Goal: Task Accomplishment & Management: Manage account settings

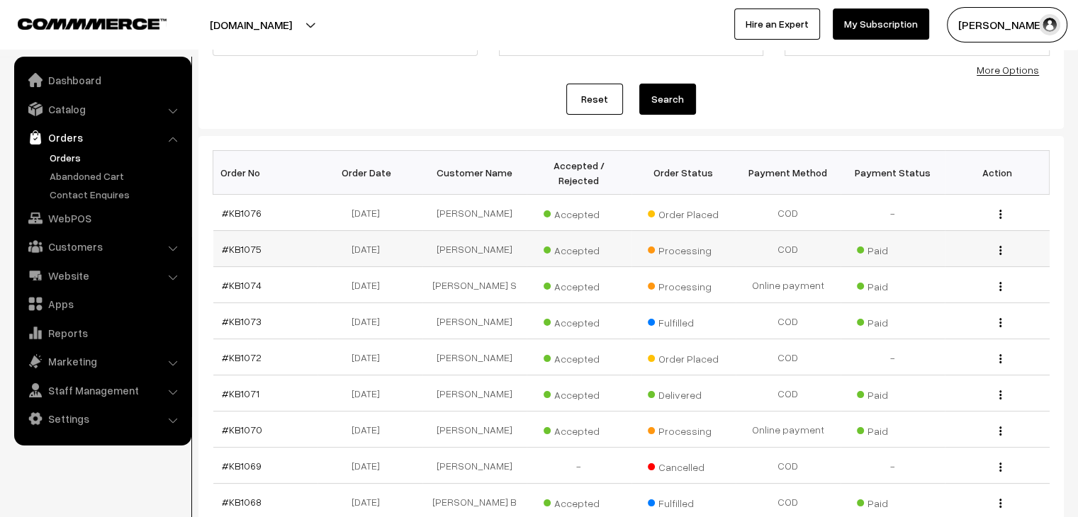
scroll to position [142, 0]
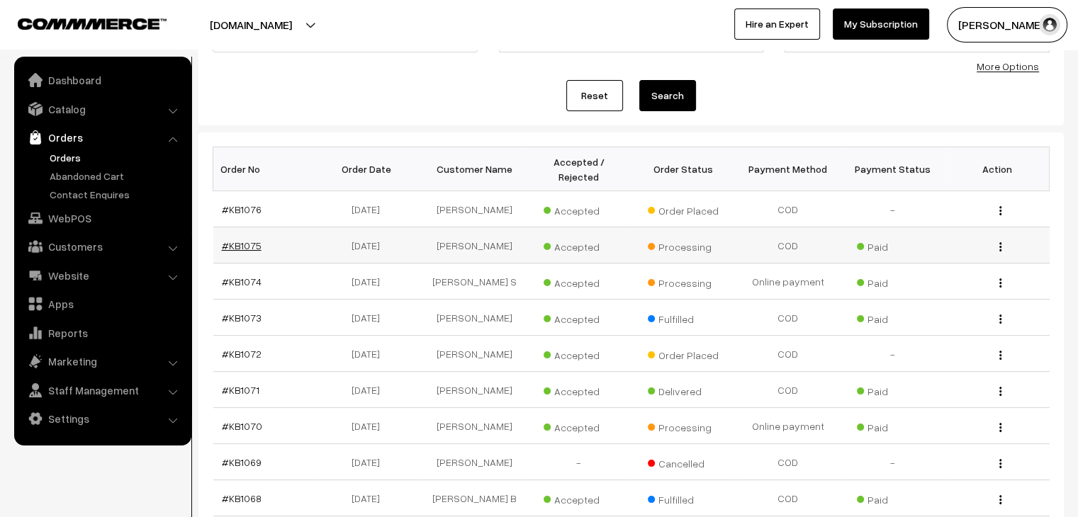
click at [246, 239] on link "#KB1075" at bounding box center [242, 245] width 40 height 12
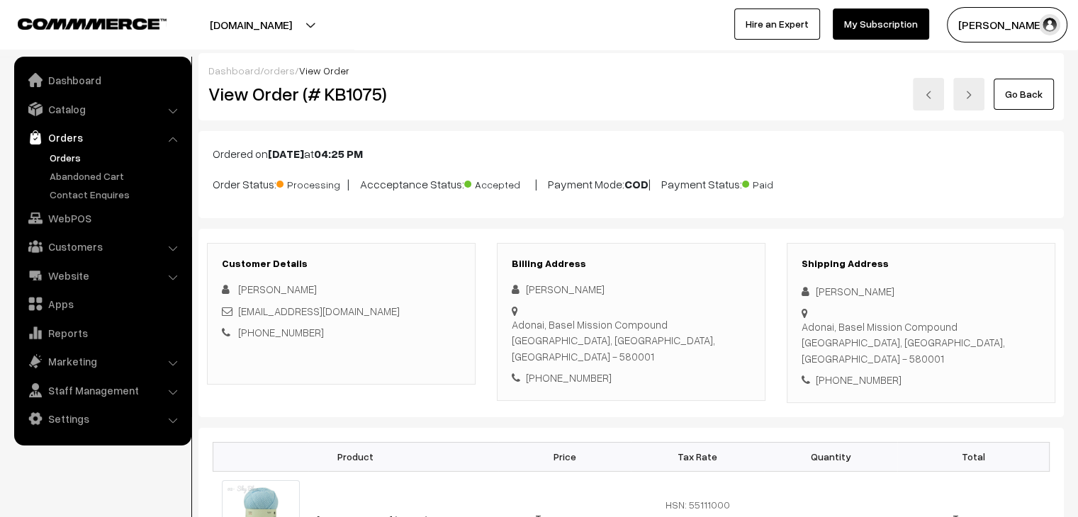
click at [70, 159] on link "Orders" at bounding box center [116, 157] width 140 height 15
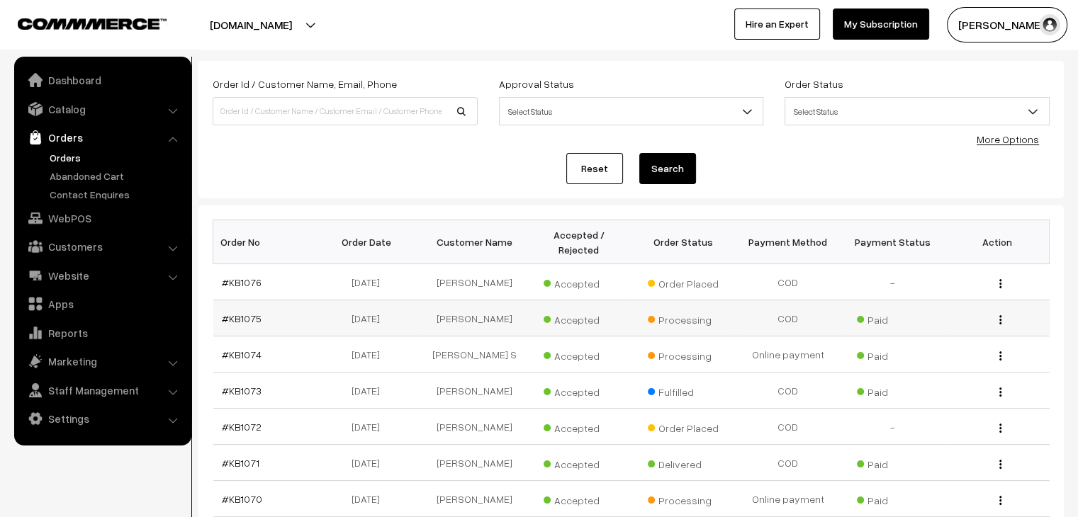
scroll to position [71, 0]
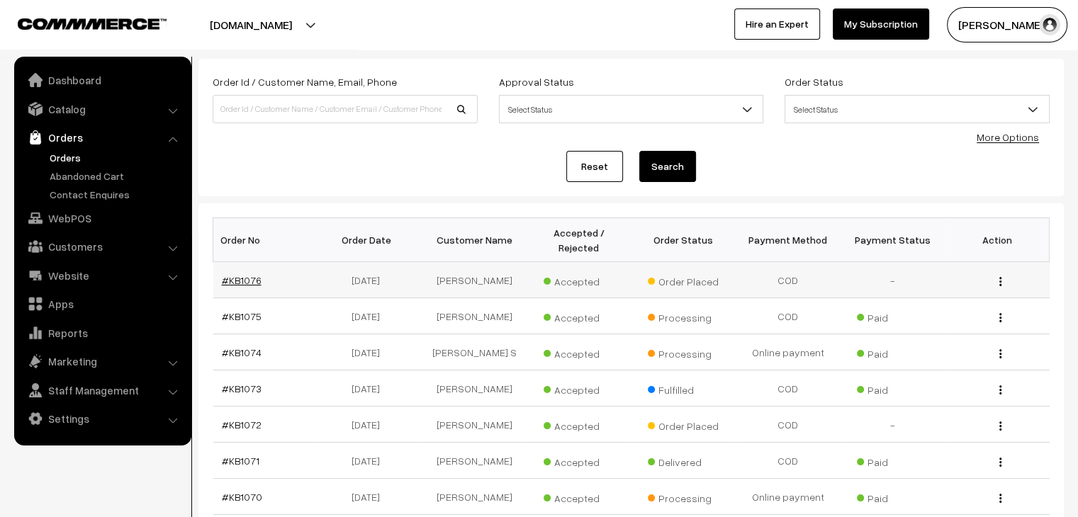
click at [227, 274] on link "#KB1076" at bounding box center [242, 280] width 40 height 12
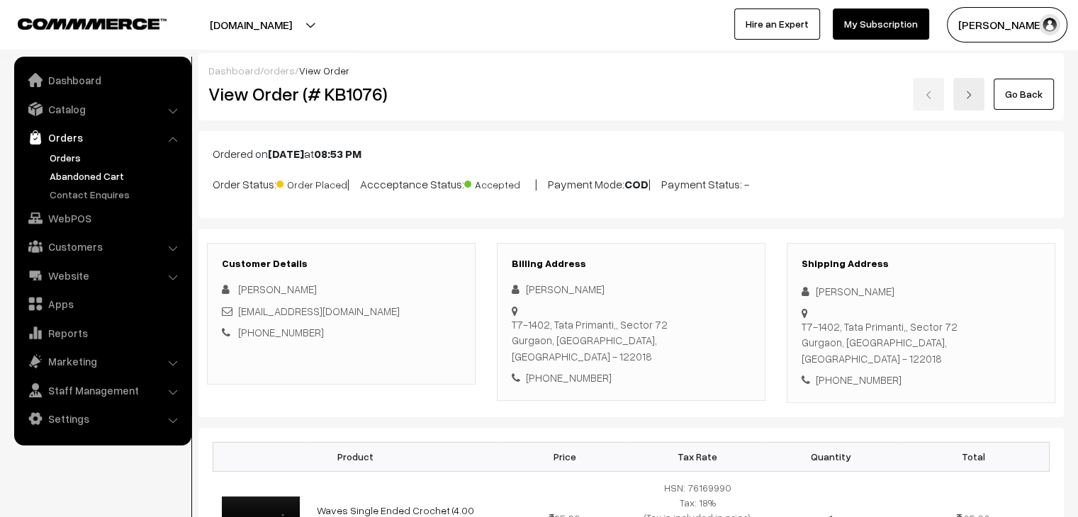
click at [81, 176] on link "Abandoned Cart" at bounding box center [116, 176] width 140 height 15
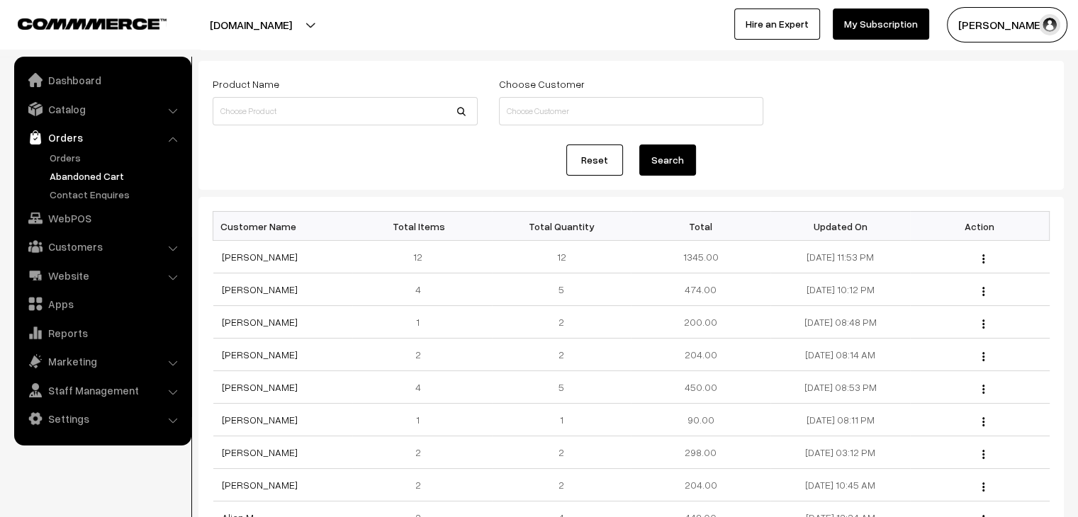
scroll to position [71, 0]
click at [252, 286] on link "[PERSON_NAME]" at bounding box center [260, 287] width 76 height 12
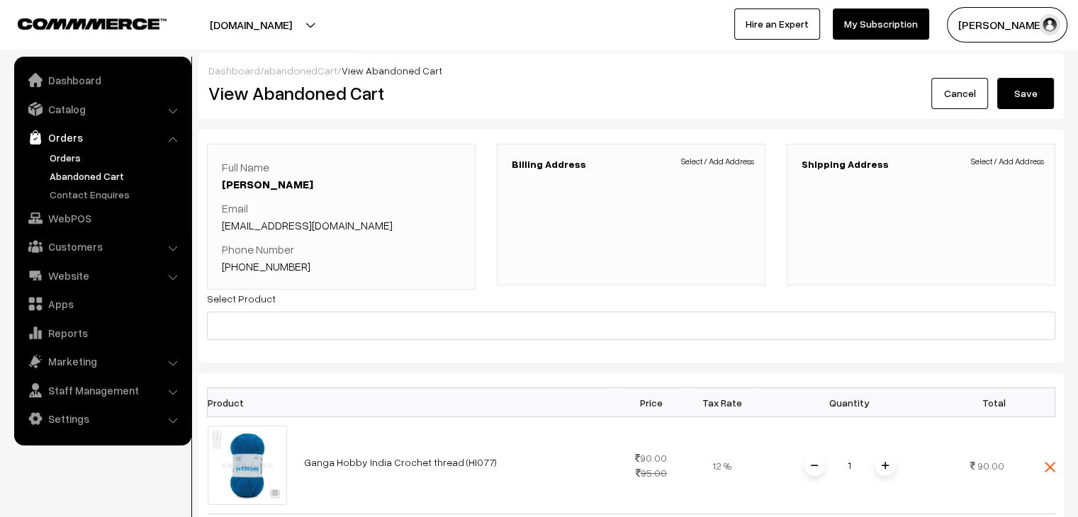
click at [65, 162] on link "Orders" at bounding box center [116, 157] width 140 height 15
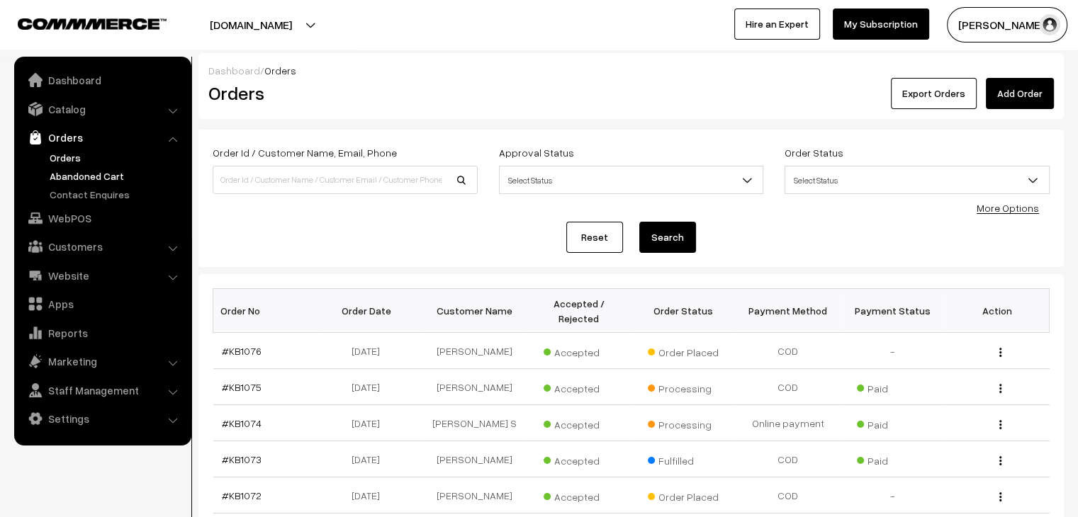
click at [128, 171] on link "Abandoned Cart" at bounding box center [116, 176] width 140 height 15
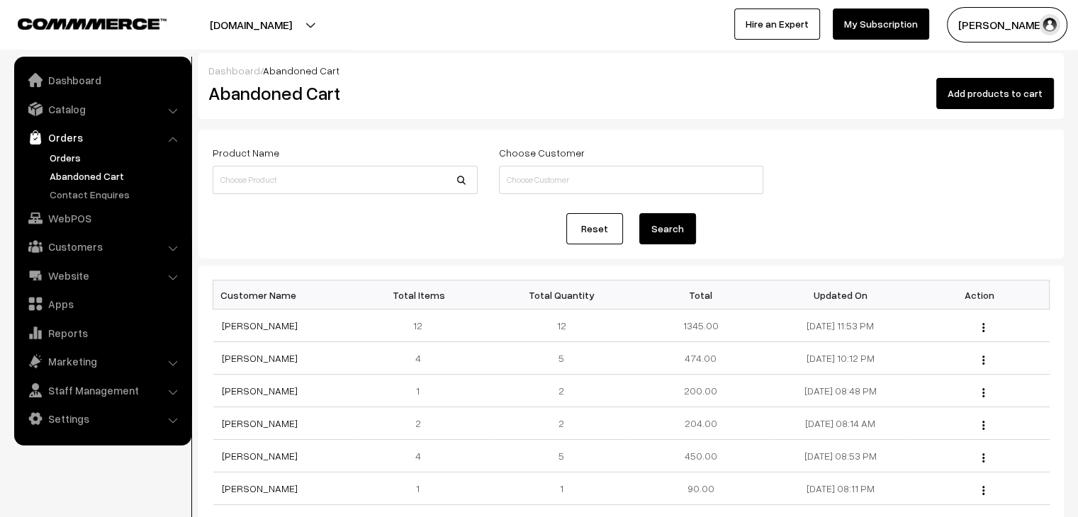
click at [74, 157] on link "Orders" at bounding box center [116, 157] width 140 height 15
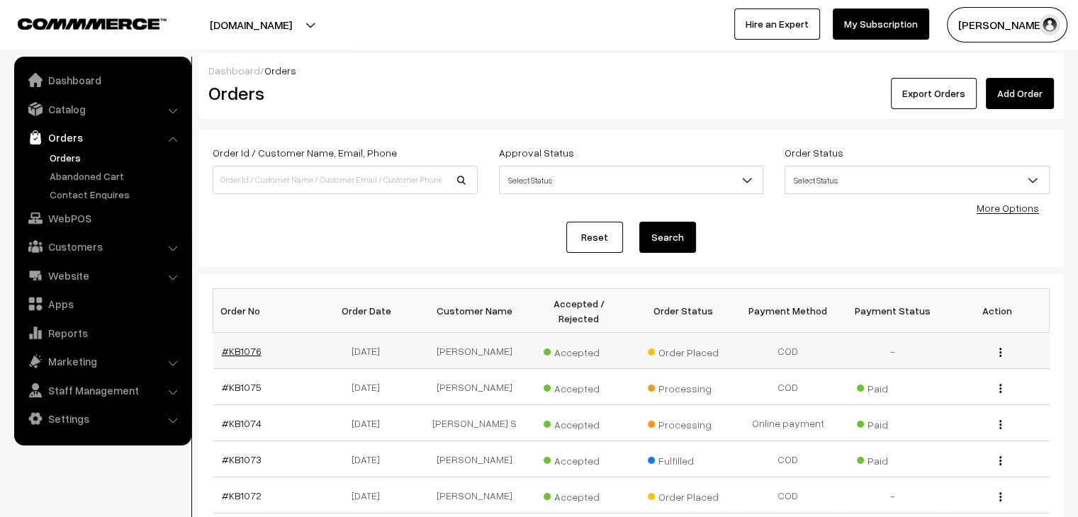
click at [244, 345] on link "#KB1076" at bounding box center [242, 351] width 40 height 12
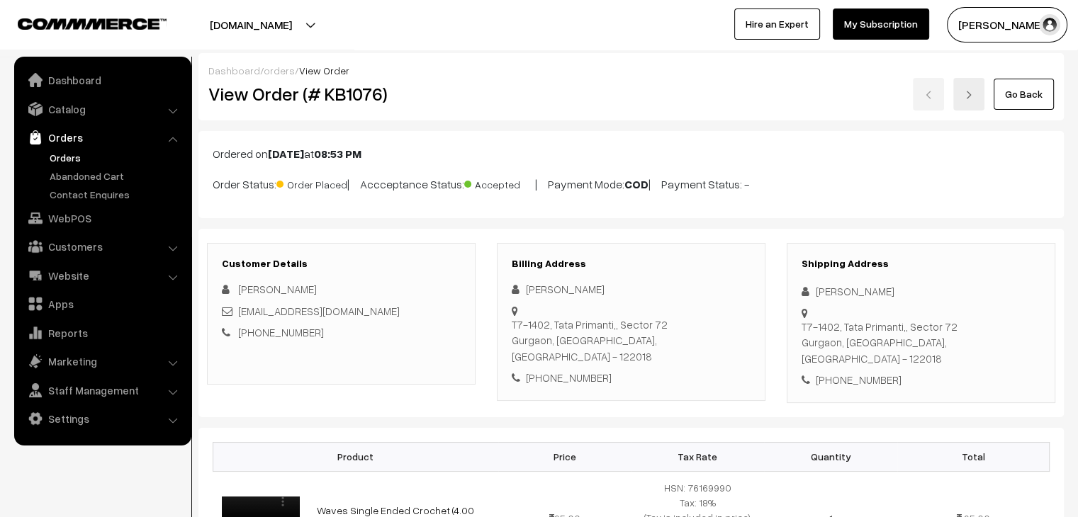
click at [74, 157] on link "Orders" at bounding box center [116, 157] width 140 height 15
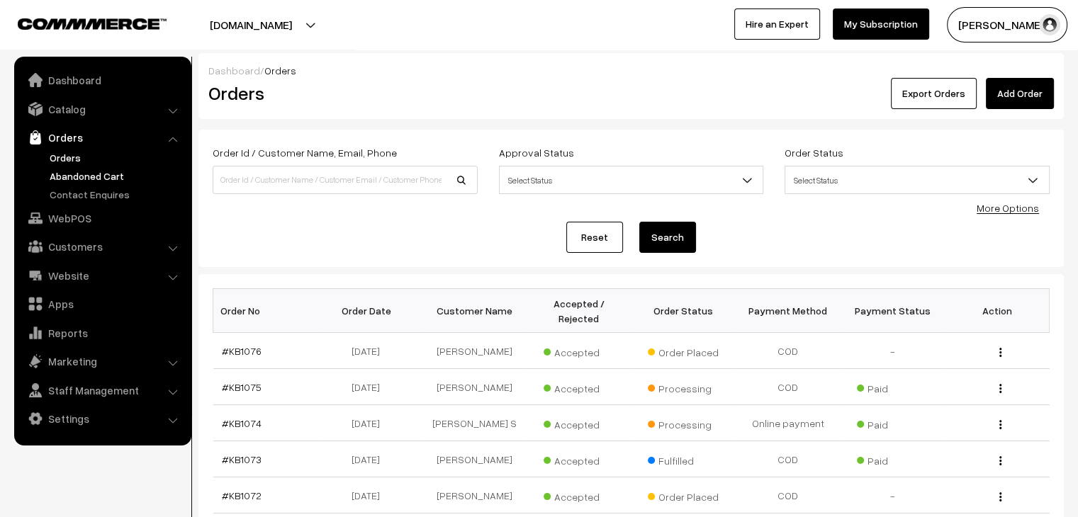
click at [97, 170] on link "Abandoned Cart" at bounding box center [116, 176] width 140 height 15
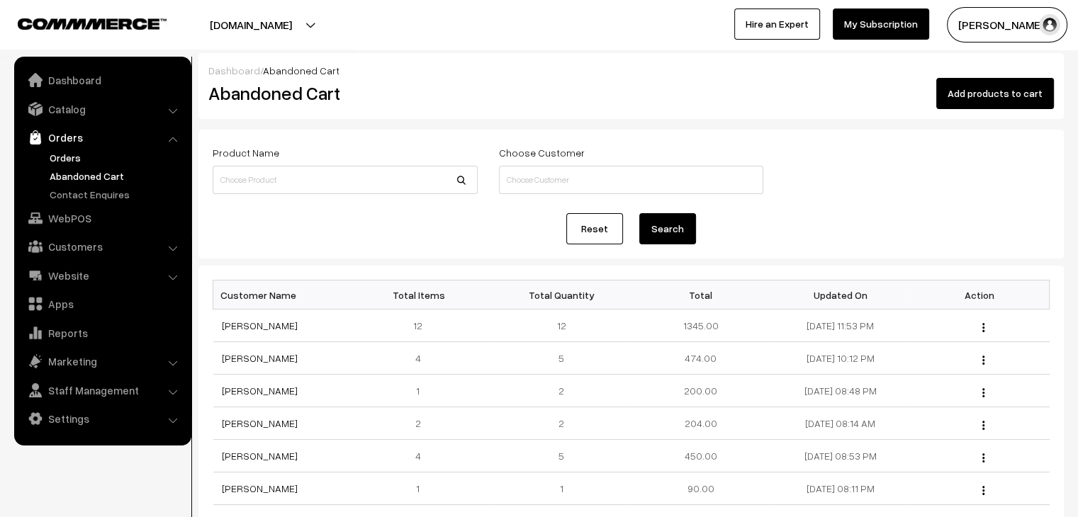
click at [77, 157] on link "Orders" at bounding box center [116, 157] width 140 height 15
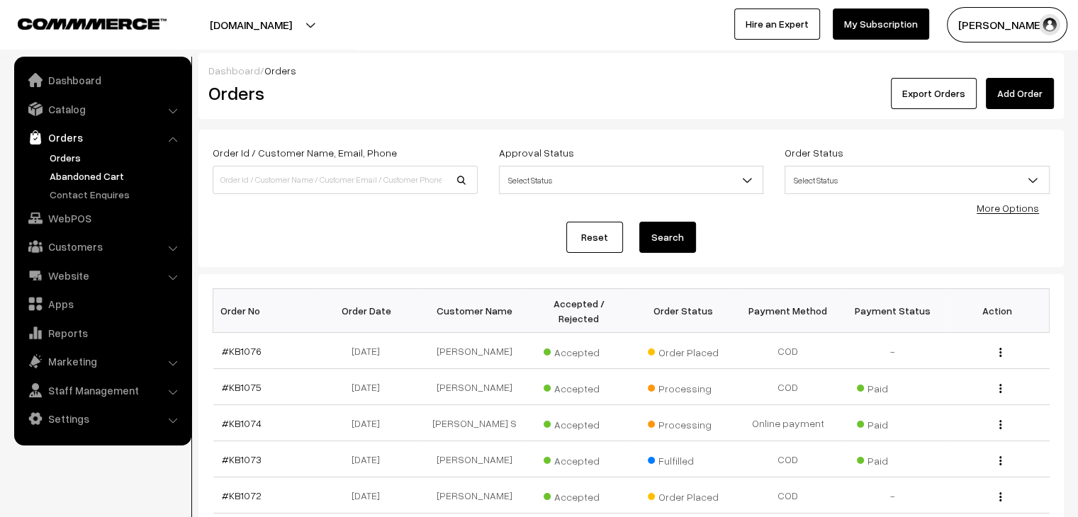
click at [96, 179] on link "Abandoned Cart" at bounding box center [116, 176] width 140 height 15
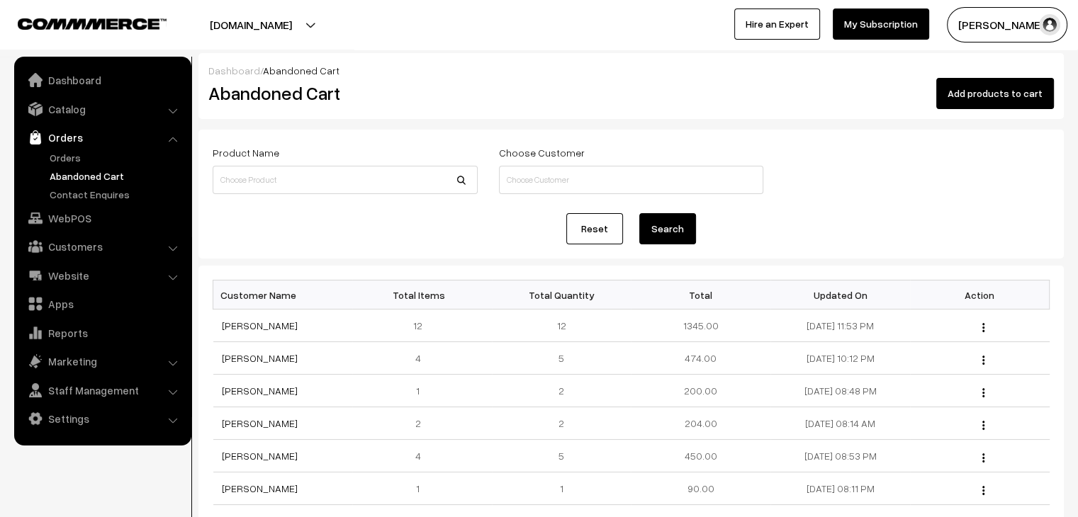
click at [77, 149] on link "Orders" at bounding box center [102, 138] width 169 height 26
click at [62, 156] on link "Orders" at bounding box center [116, 157] width 140 height 15
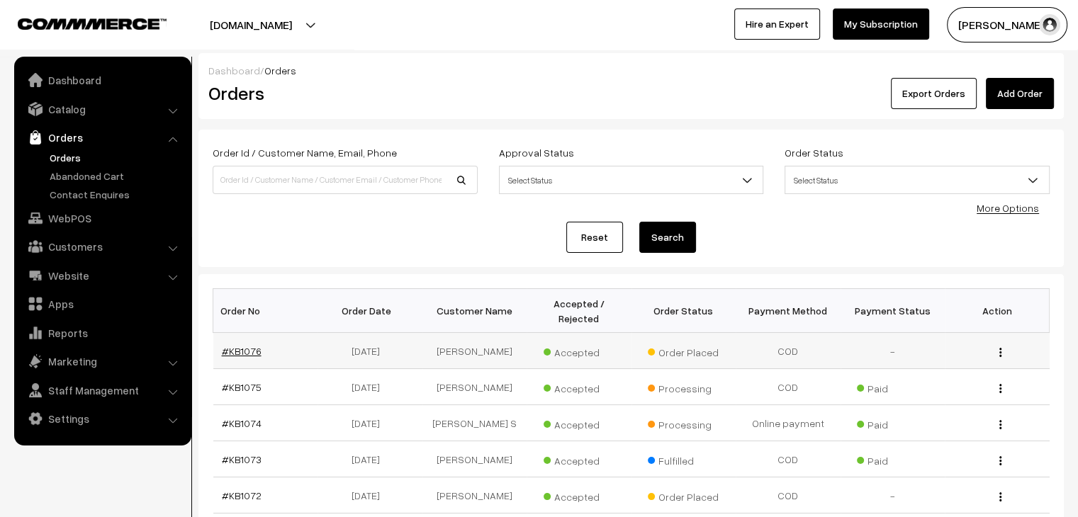
click at [225, 345] on link "#KB1076" at bounding box center [242, 351] width 40 height 12
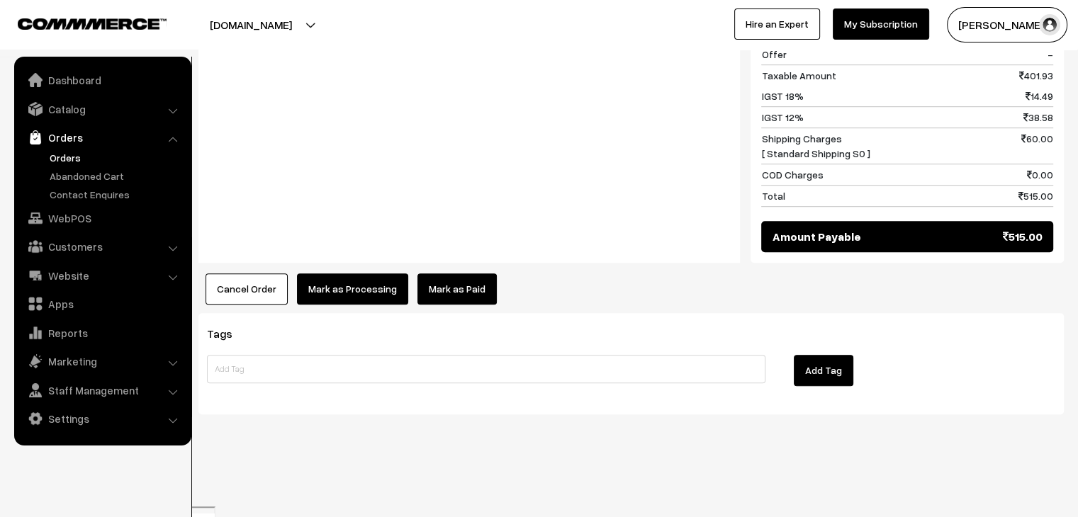
click at [442, 305] on link "Mark as Paid" at bounding box center [456, 288] width 79 height 31
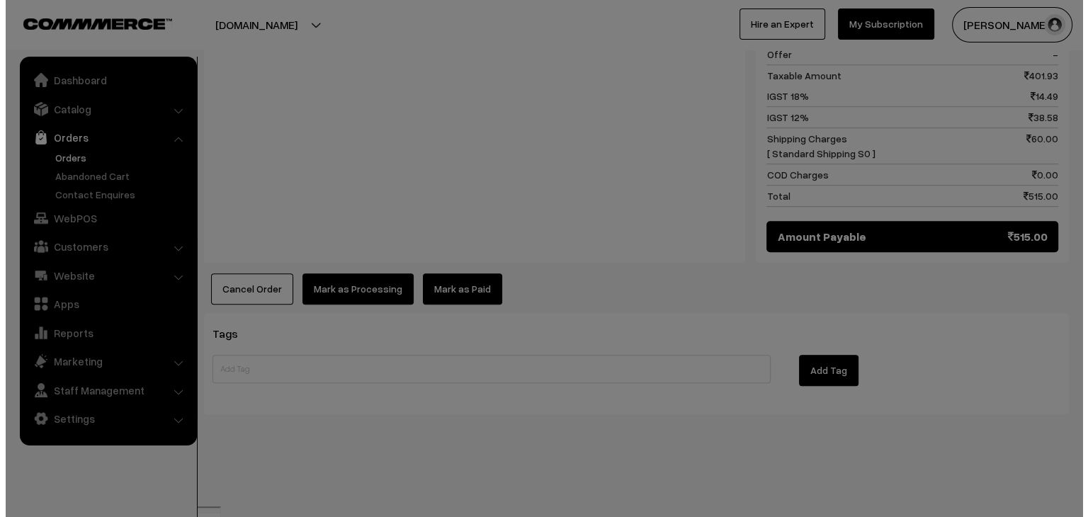
scroll to position [860, 0]
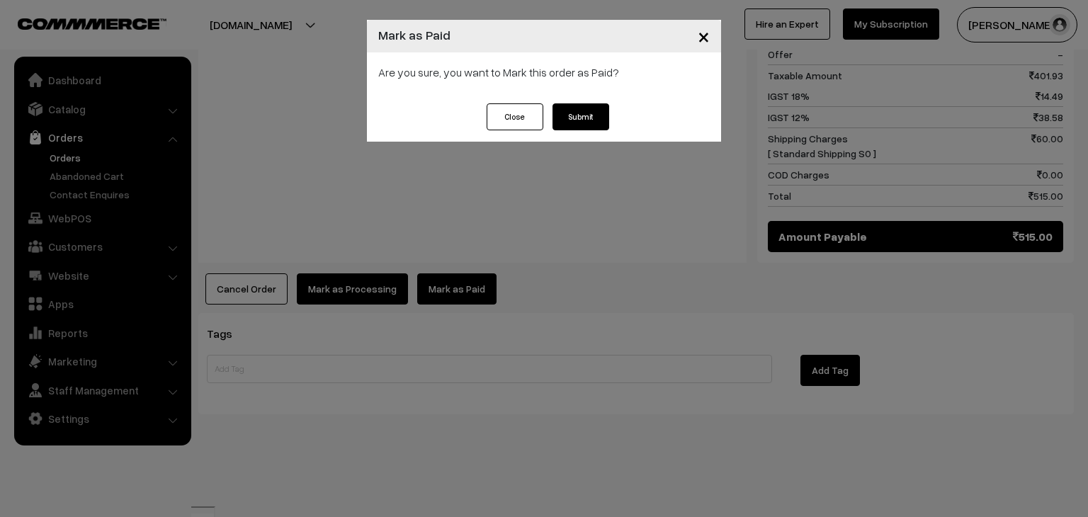
click at [589, 107] on button "Submit" at bounding box center [581, 116] width 57 height 27
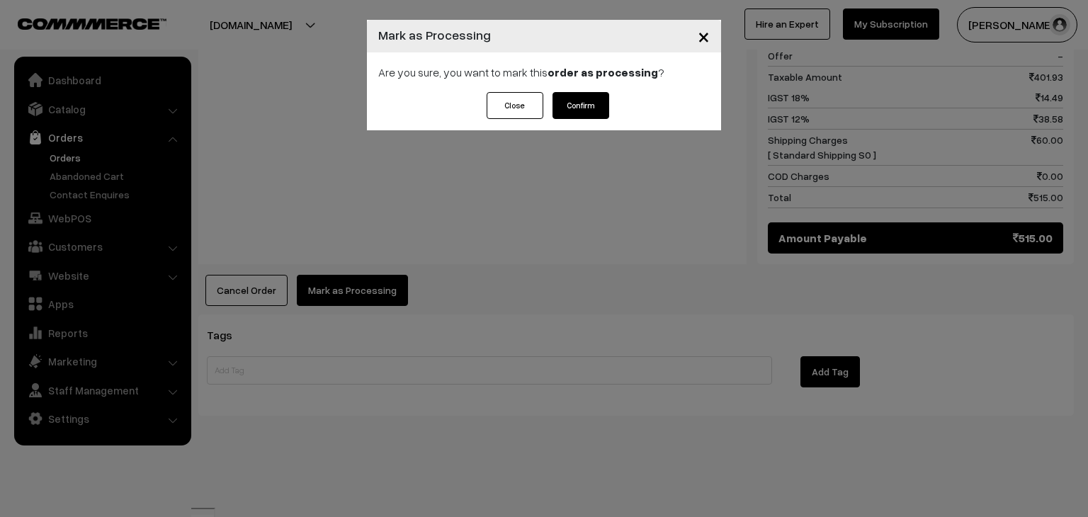
click at [590, 111] on button "Confirm" at bounding box center [581, 105] width 57 height 27
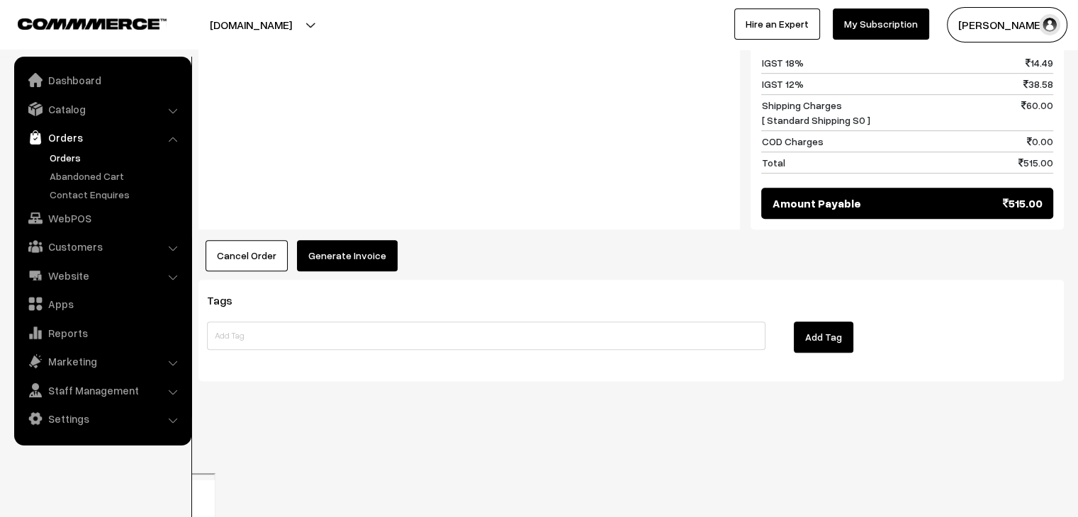
click at [347, 271] on button "Generate Invoice" at bounding box center [347, 255] width 101 height 31
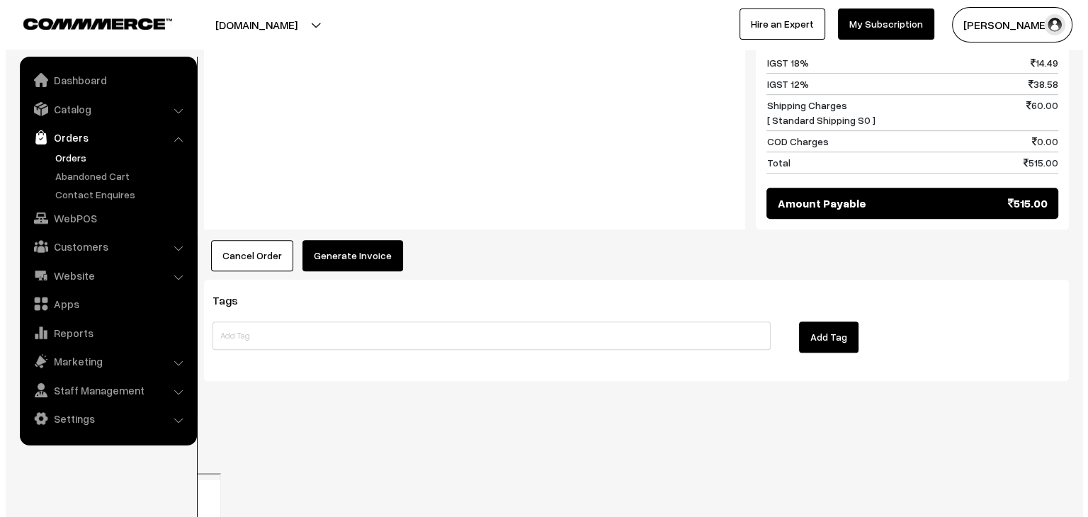
scroll to position [862, 0]
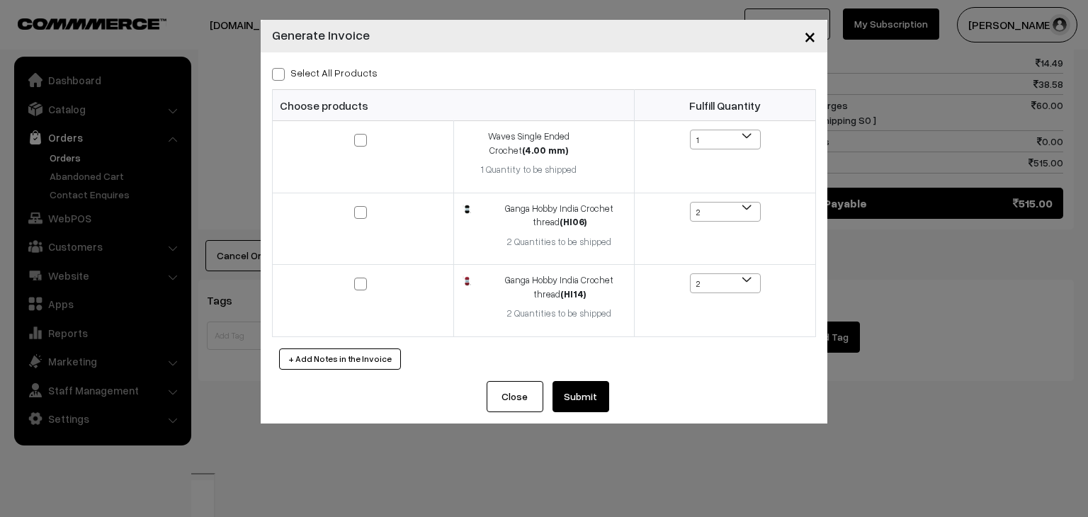
drag, startPoint x: 278, startPoint y: 75, endPoint x: 289, endPoint y: 91, distance: 19.3
click at [278, 75] on span at bounding box center [278, 74] width 13 height 13
click at [278, 75] on input "Select All Products" at bounding box center [276, 71] width 9 height 9
checkbox input "true"
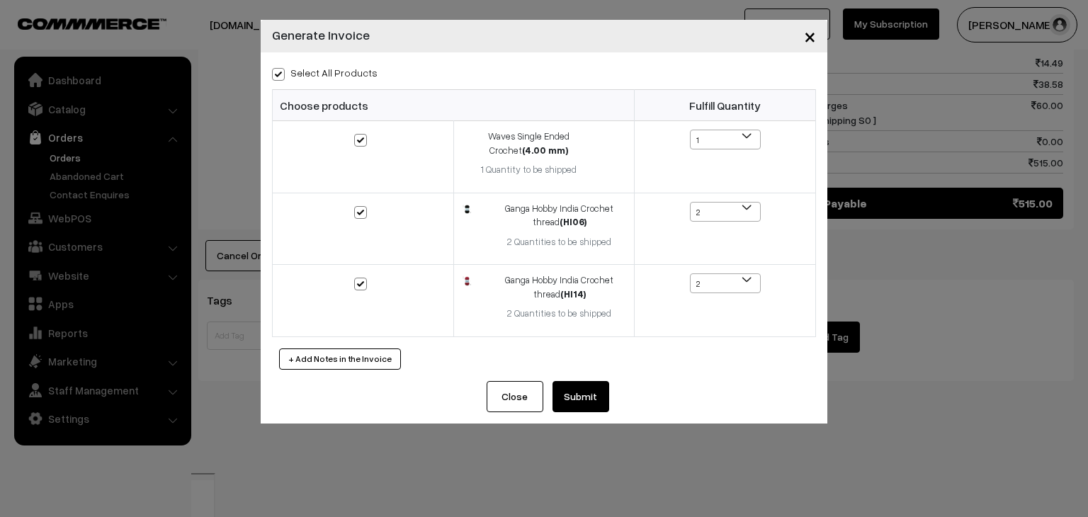
checkbox input "true"
click at [572, 409] on button "Submit" at bounding box center [581, 396] width 57 height 31
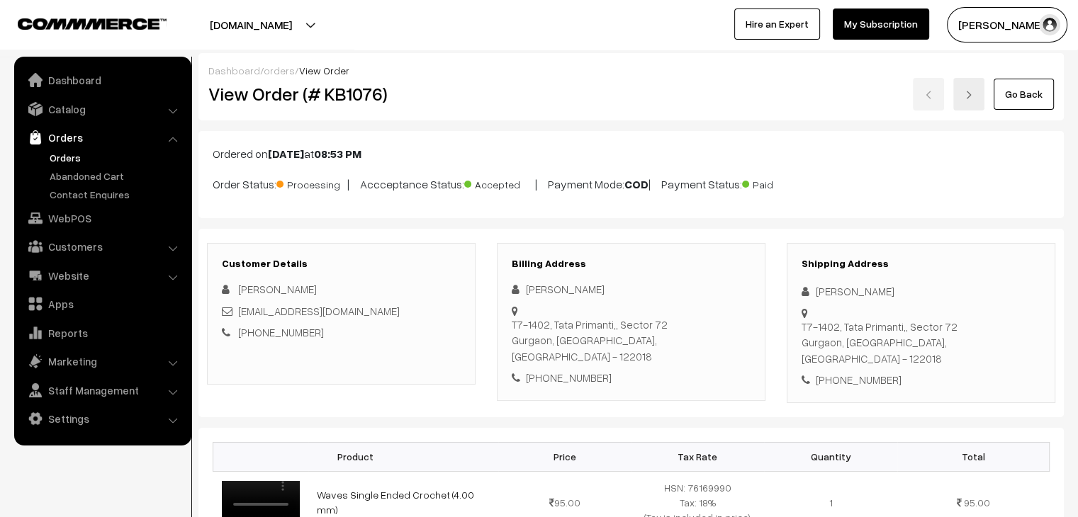
click at [74, 162] on link "Orders" at bounding box center [116, 157] width 140 height 15
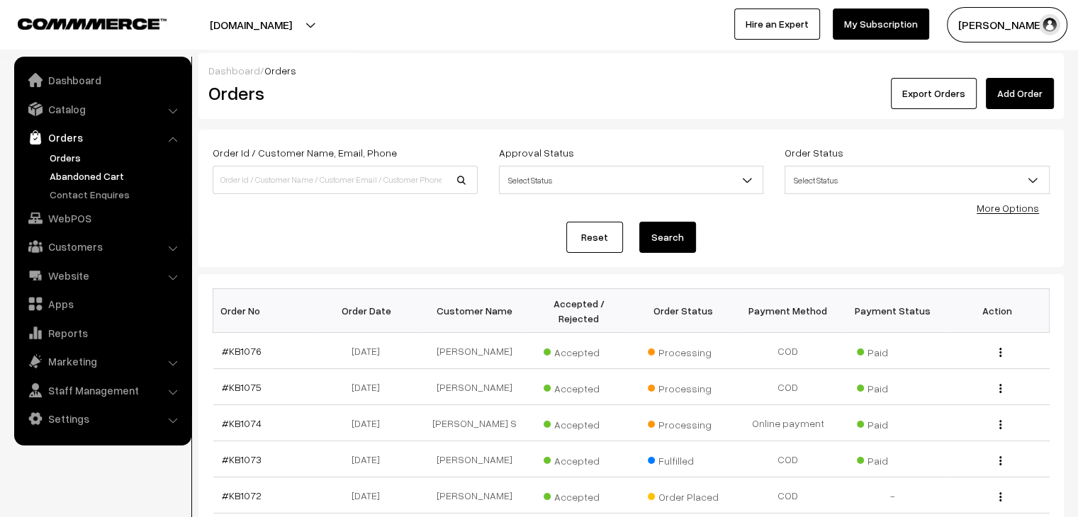
click at [98, 182] on link "Abandoned Cart" at bounding box center [116, 176] width 140 height 15
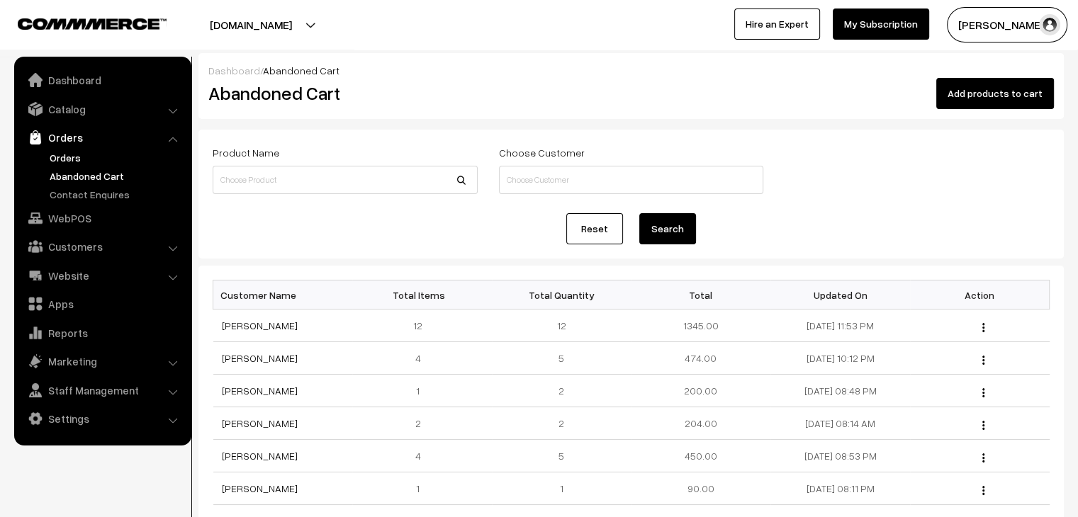
click at [59, 160] on link "Orders" at bounding box center [116, 157] width 140 height 15
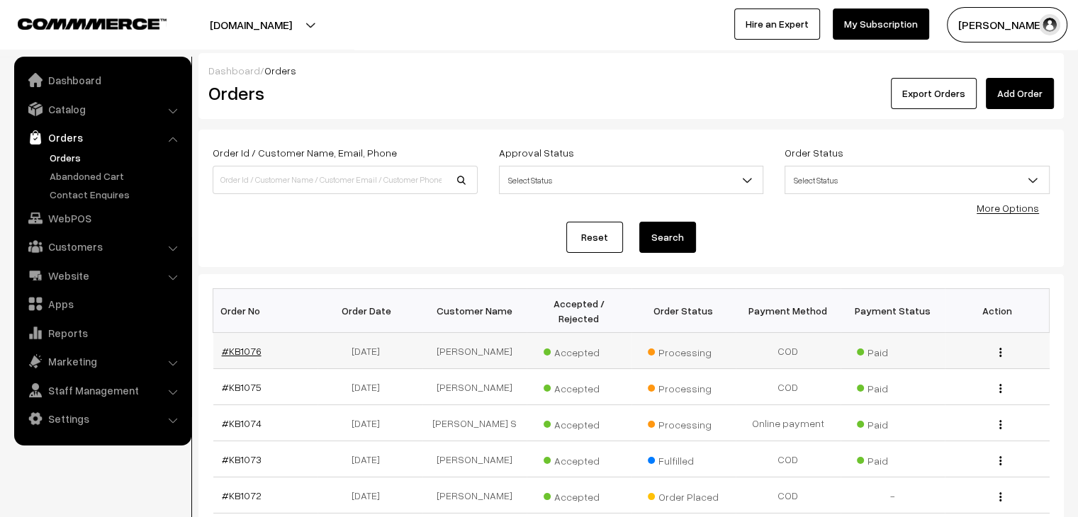
click at [226, 345] on link "#KB1076" at bounding box center [242, 351] width 40 height 12
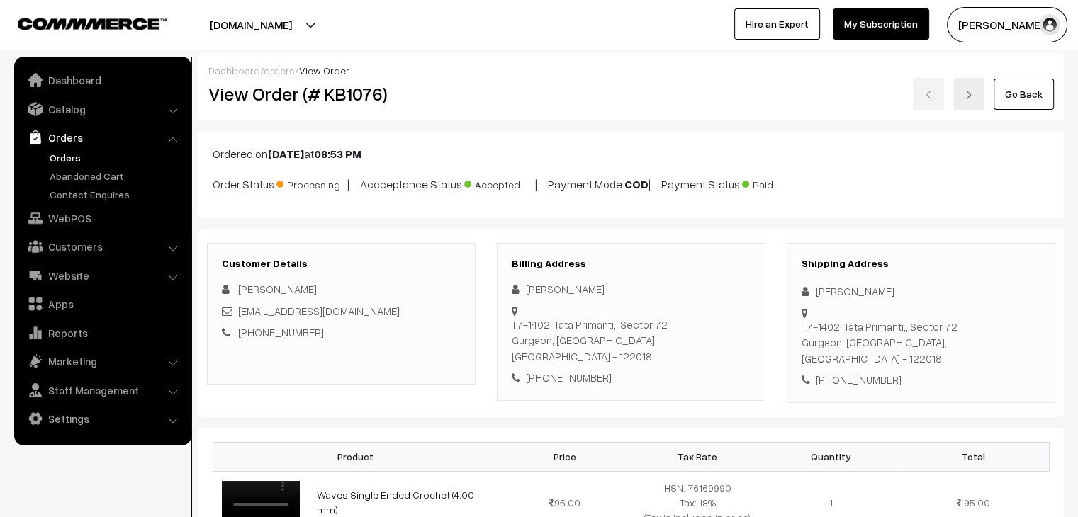
click at [87, 157] on link "Orders" at bounding box center [116, 157] width 140 height 15
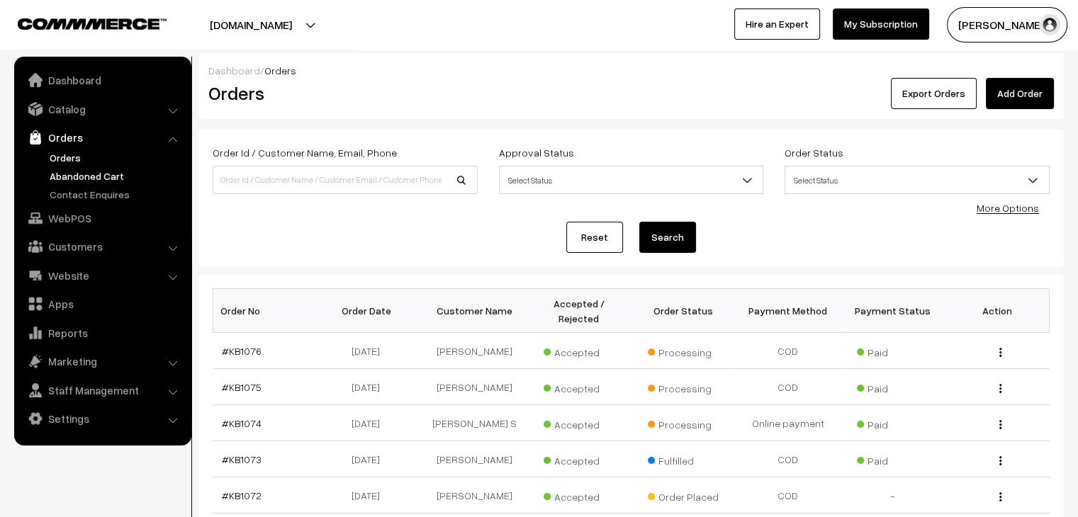
click at [98, 179] on link "Abandoned Cart" at bounding box center [116, 176] width 140 height 15
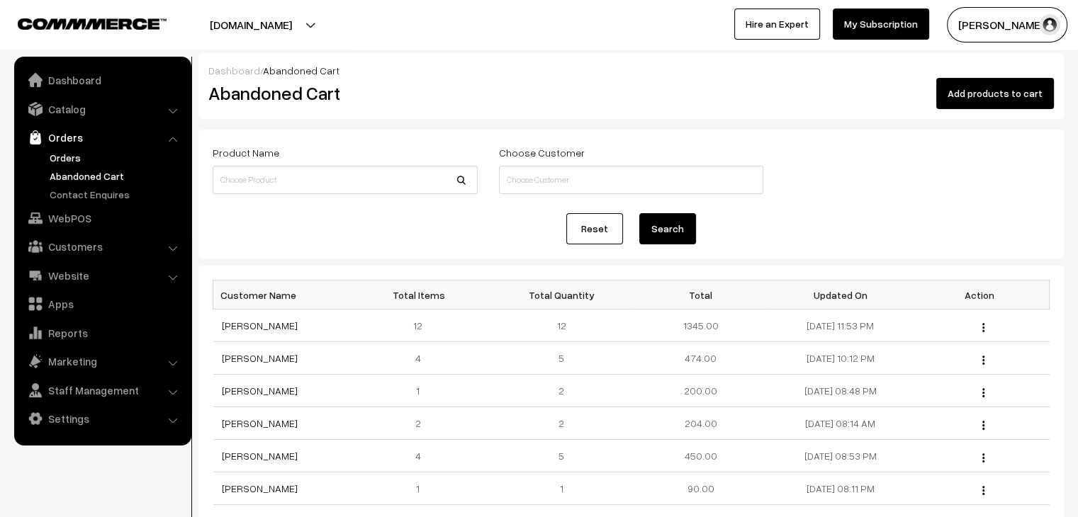
click at [69, 156] on link "Orders" at bounding box center [116, 157] width 140 height 15
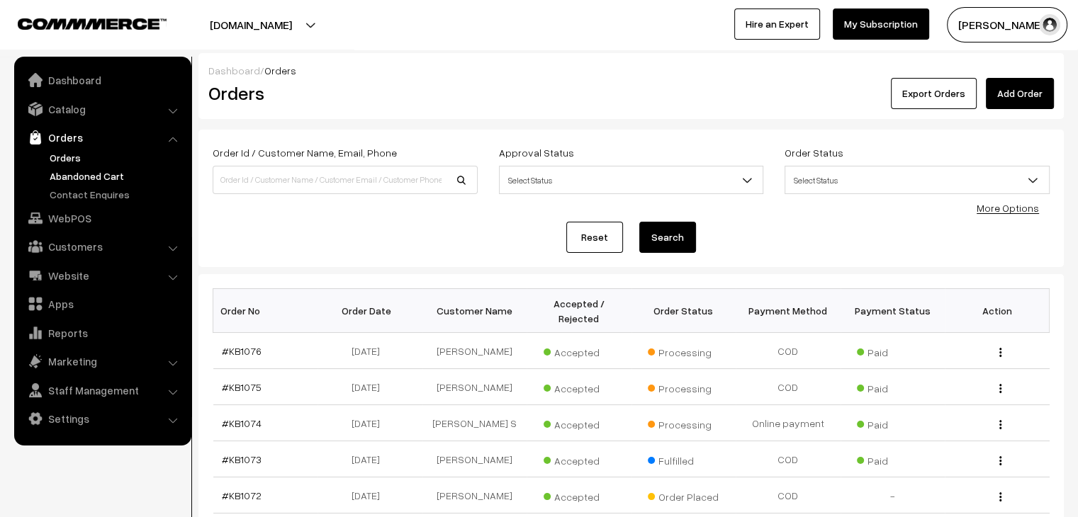
click at [86, 176] on link "Abandoned Cart" at bounding box center [116, 176] width 140 height 15
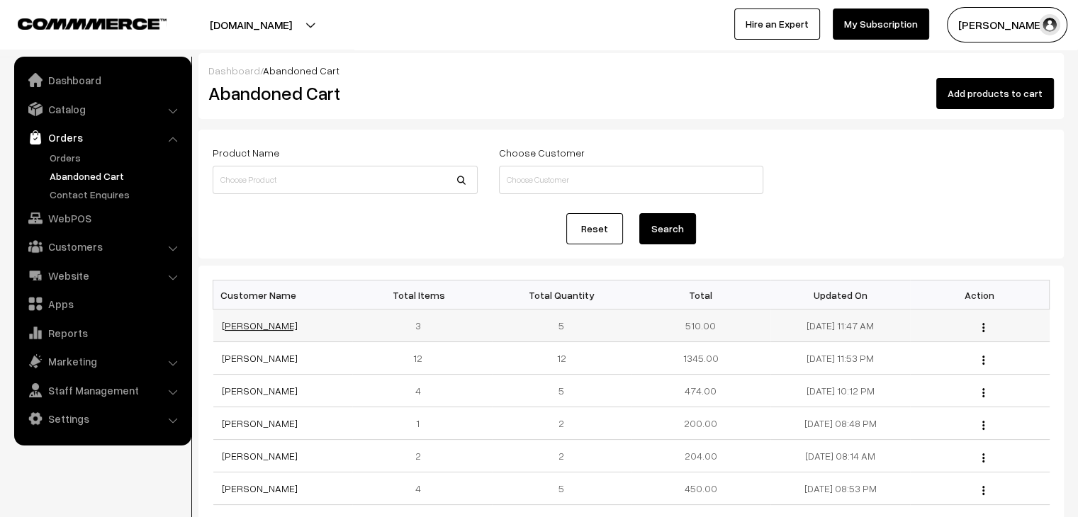
click at [274, 327] on link "[PERSON_NAME]" at bounding box center [260, 326] width 76 height 12
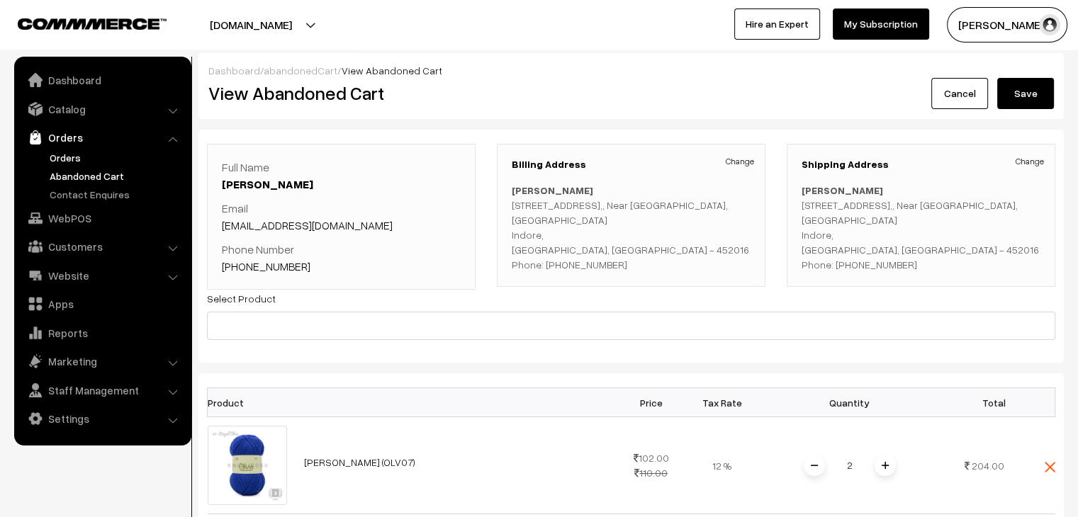
click at [89, 153] on link "Orders" at bounding box center [116, 157] width 140 height 15
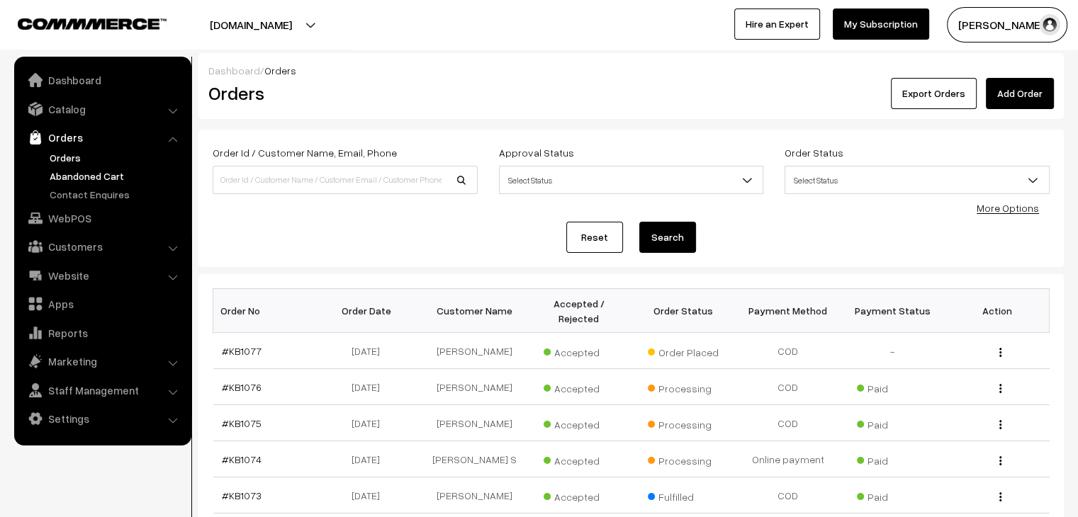
click at [92, 180] on link "Abandoned Cart" at bounding box center [116, 176] width 140 height 15
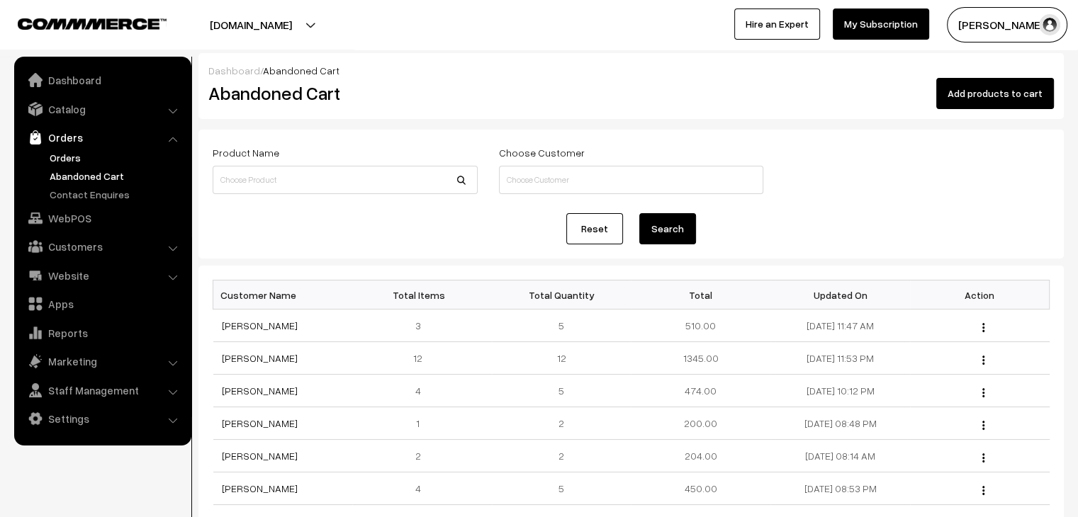
click at [57, 162] on link "Orders" at bounding box center [116, 157] width 140 height 15
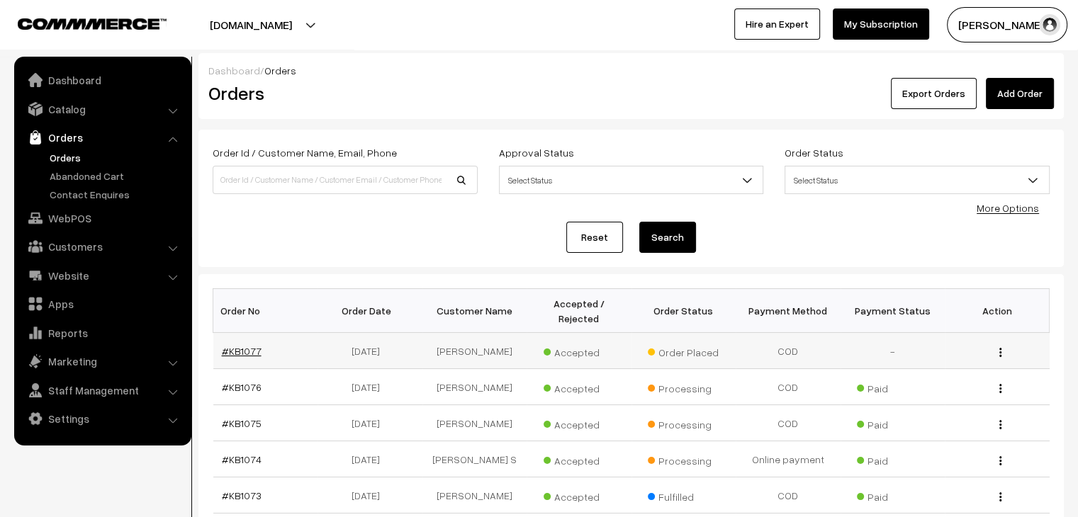
click at [235, 345] on link "#KB1077" at bounding box center [242, 351] width 40 height 12
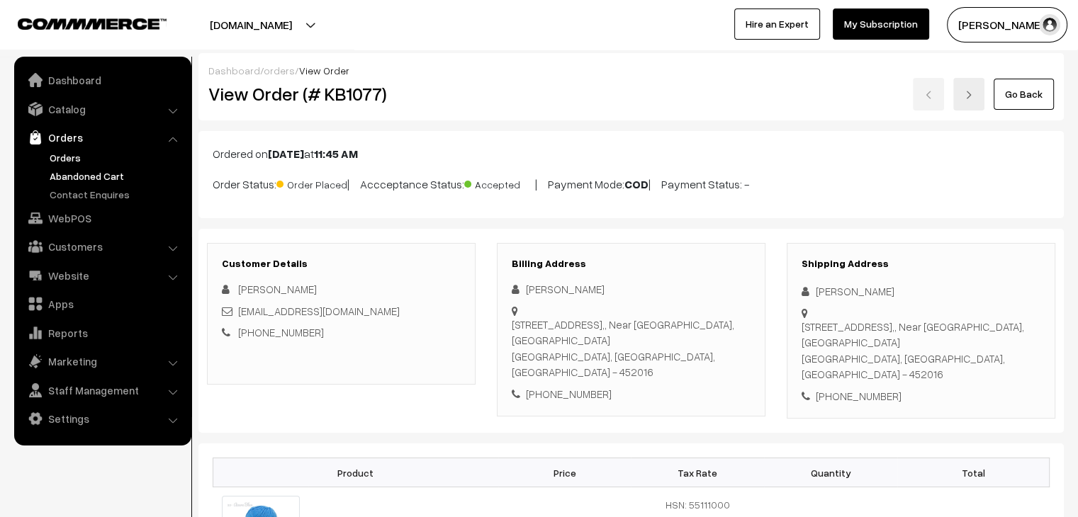
click at [125, 182] on link "Abandoned Cart" at bounding box center [116, 176] width 140 height 15
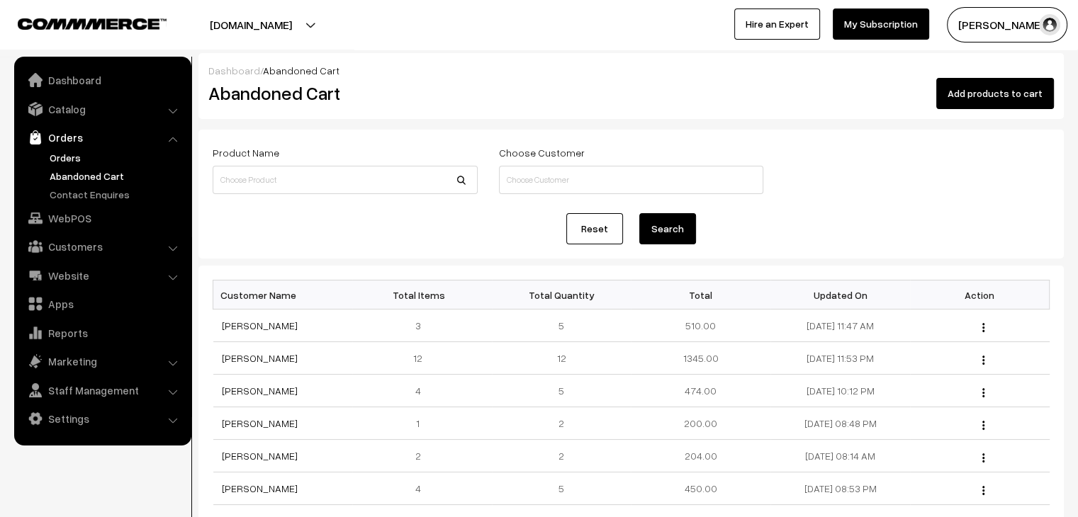
click at [77, 159] on link "Orders" at bounding box center [116, 157] width 140 height 15
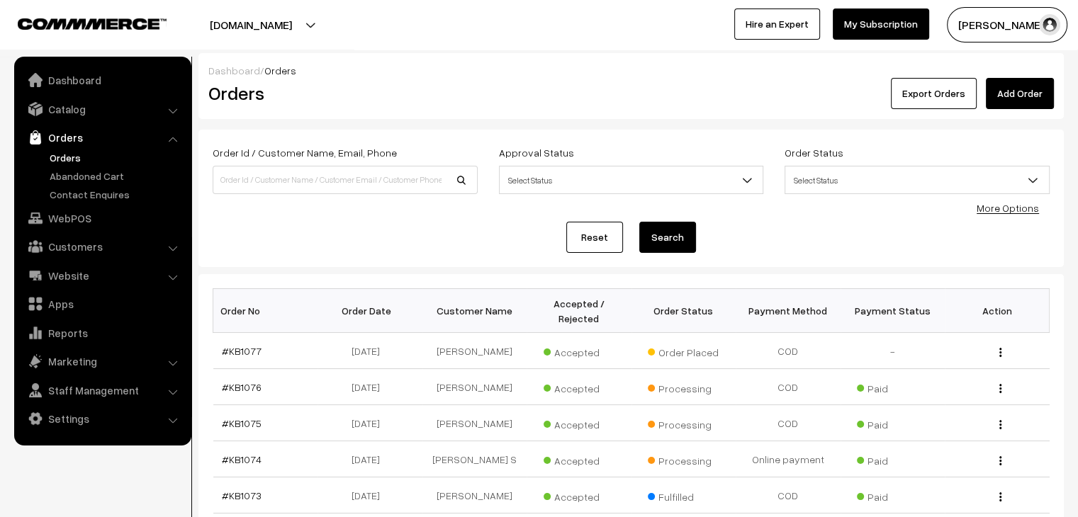
click at [70, 164] on link "Orders" at bounding box center [116, 157] width 140 height 15
click at [64, 159] on link "Orders" at bounding box center [116, 157] width 140 height 15
click at [249, 345] on link "#KB1077" at bounding box center [242, 351] width 40 height 12
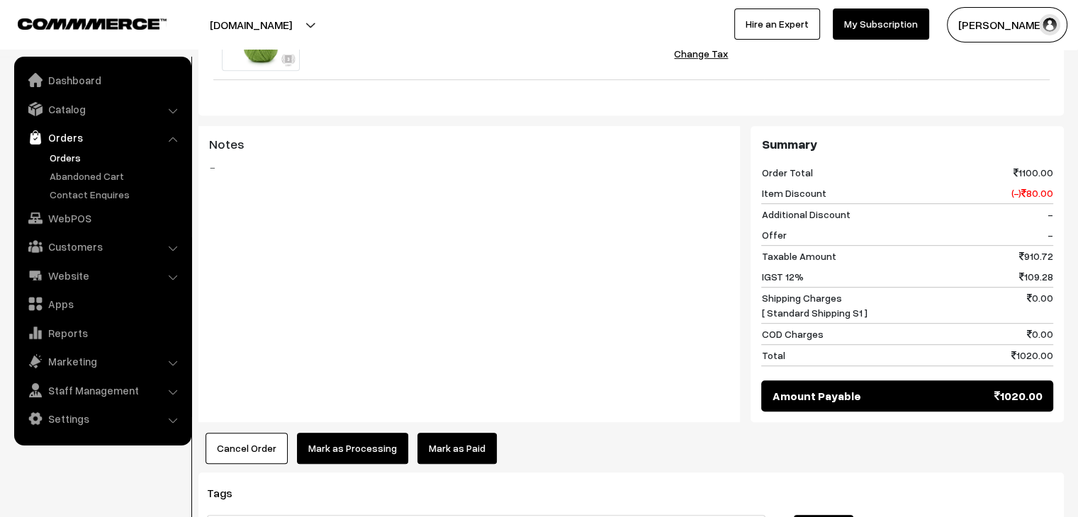
scroll to position [921, 0]
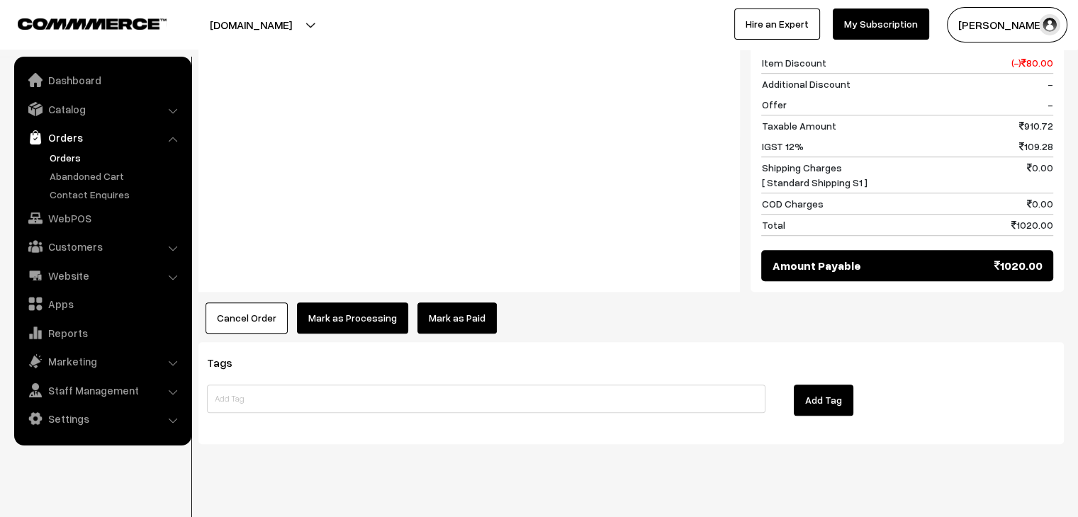
click at [61, 160] on link "Orders" at bounding box center [116, 157] width 140 height 15
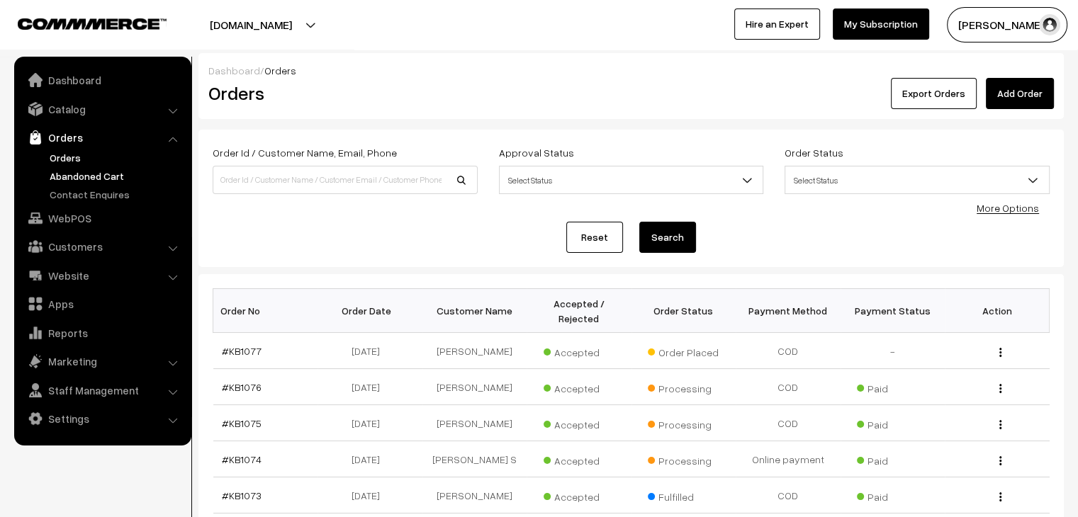
click at [82, 172] on link "Abandoned Cart" at bounding box center [116, 176] width 140 height 15
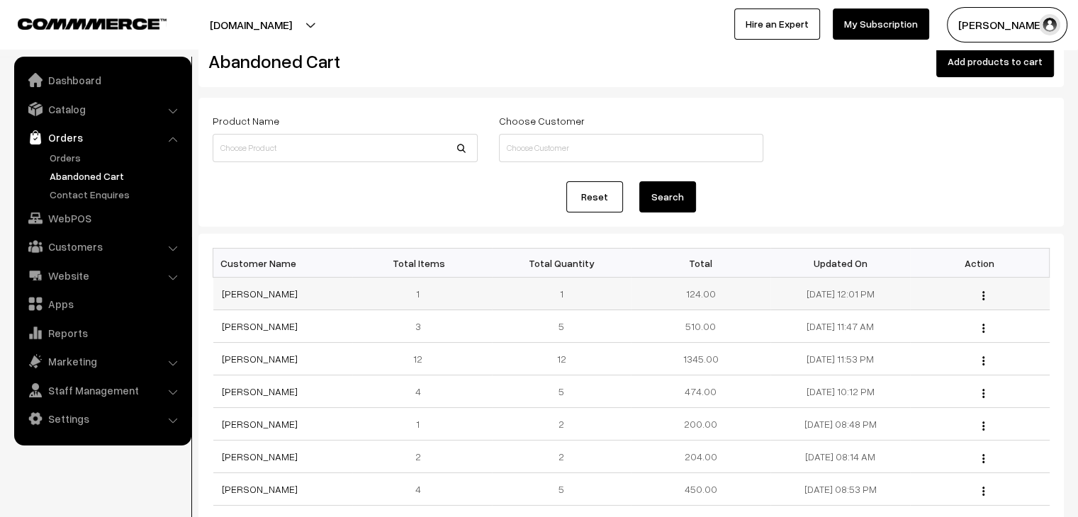
scroll to position [71, 0]
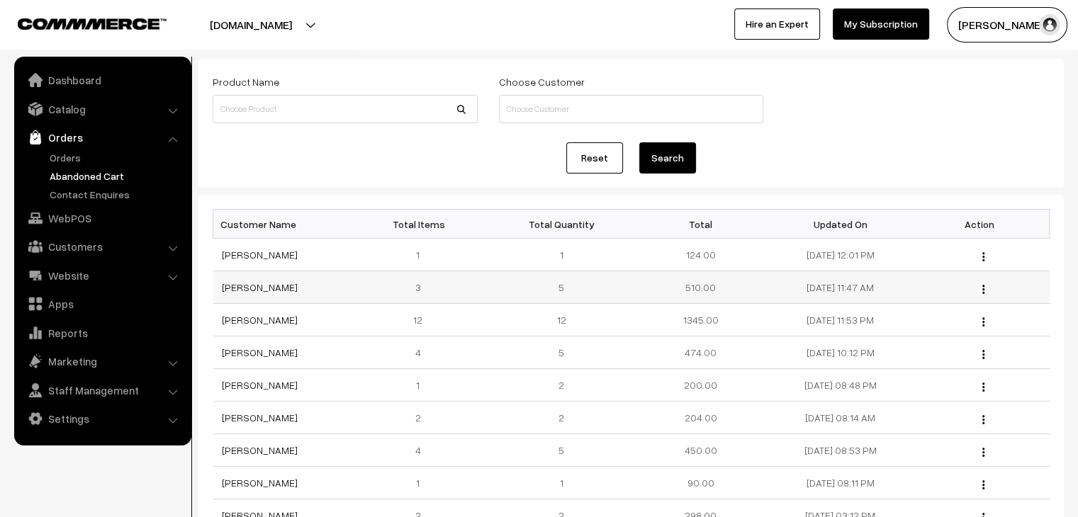
click at [245, 293] on td "[PERSON_NAME]" at bounding box center [283, 287] width 140 height 33
click at [245, 289] on link "[PERSON_NAME]" at bounding box center [260, 287] width 76 height 12
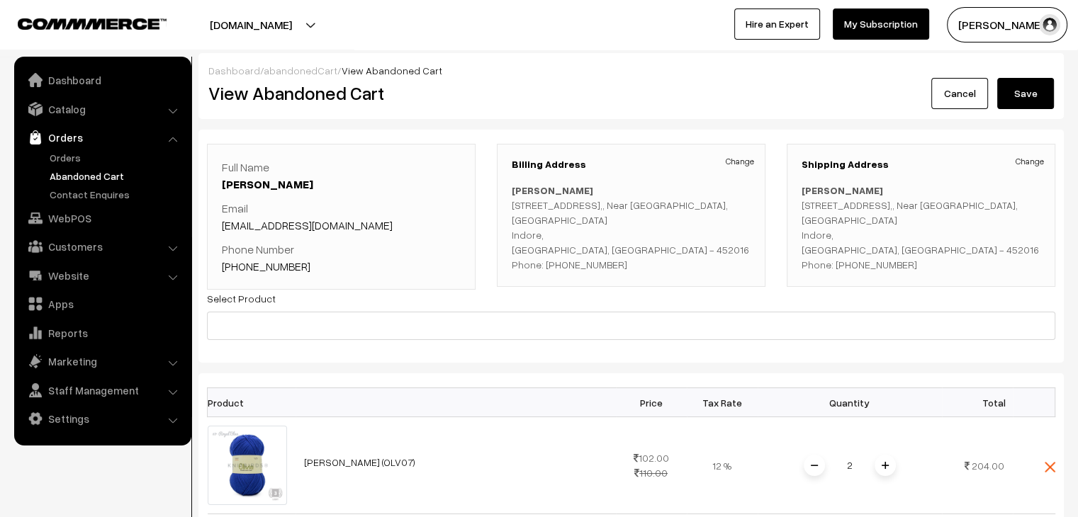
click at [304, 72] on link "abandonedCart" at bounding box center [301, 70] width 74 height 12
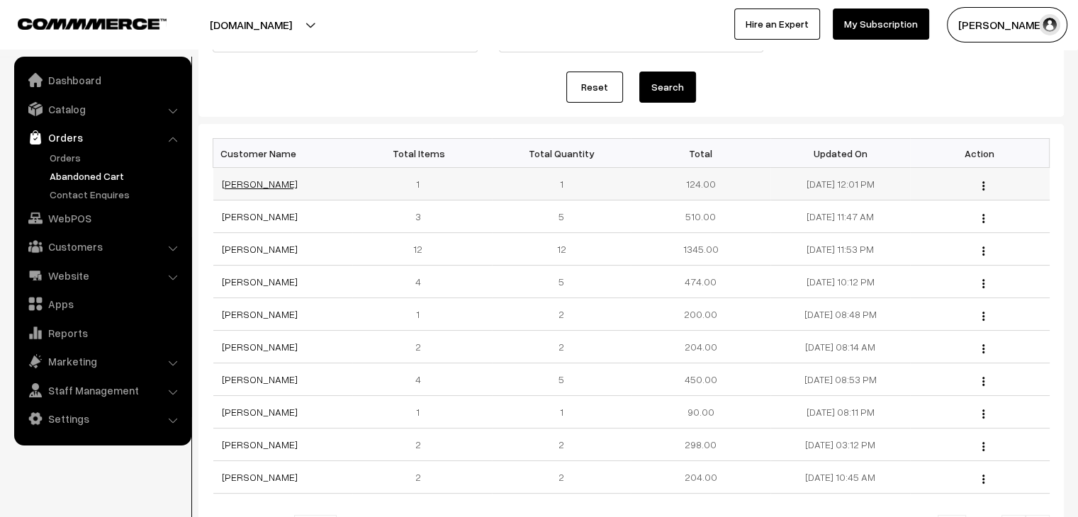
click at [261, 185] on link "[PERSON_NAME]" at bounding box center [260, 184] width 76 height 12
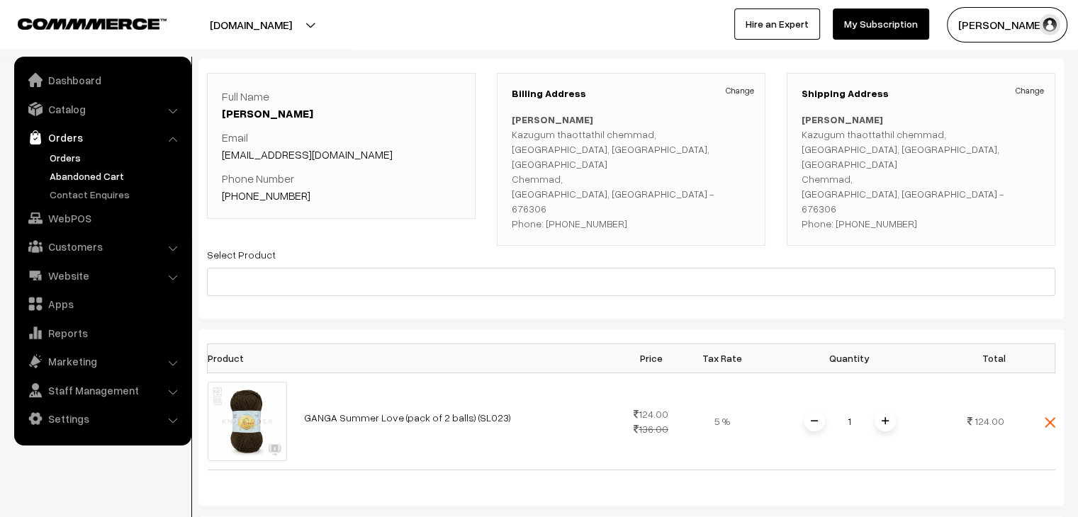
click at [77, 164] on ul "Orders" at bounding box center [103, 176] width 170 height 52
click at [75, 164] on link "Orders" at bounding box center [116, 157] width 140 height 15
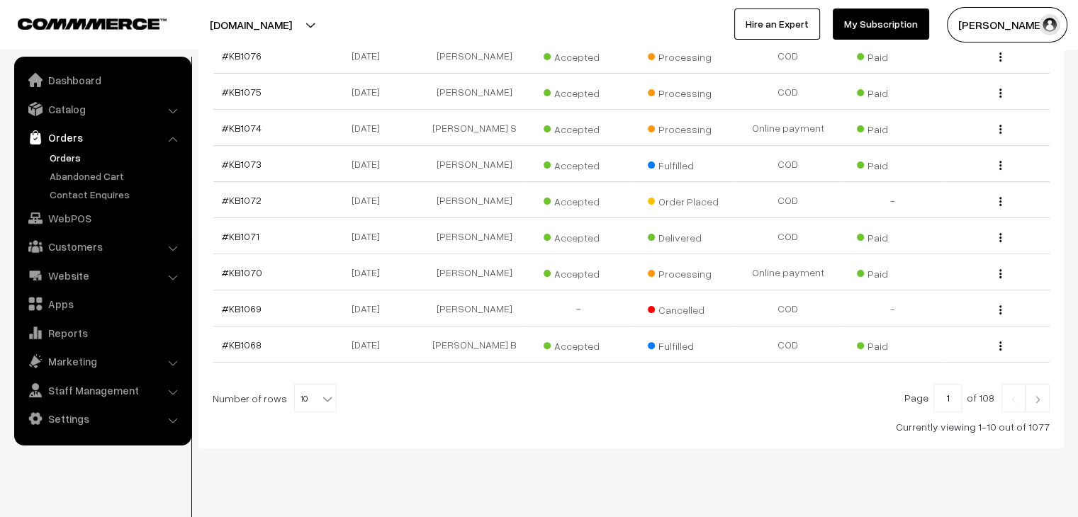
scroll to position [338, 0]
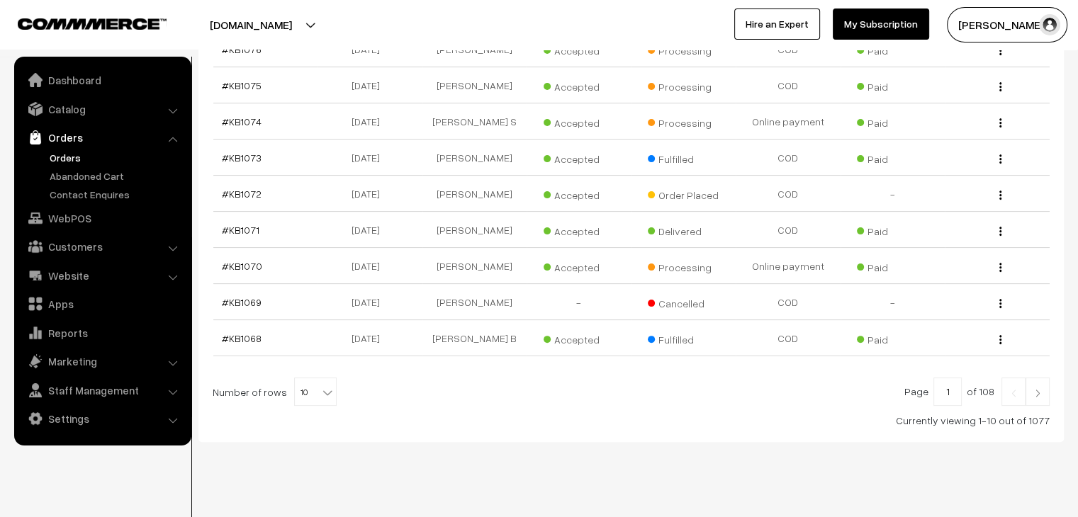
click at [309, 378] on span "10" at bounding box center [315, 392] width 41 height 28
select select "100"
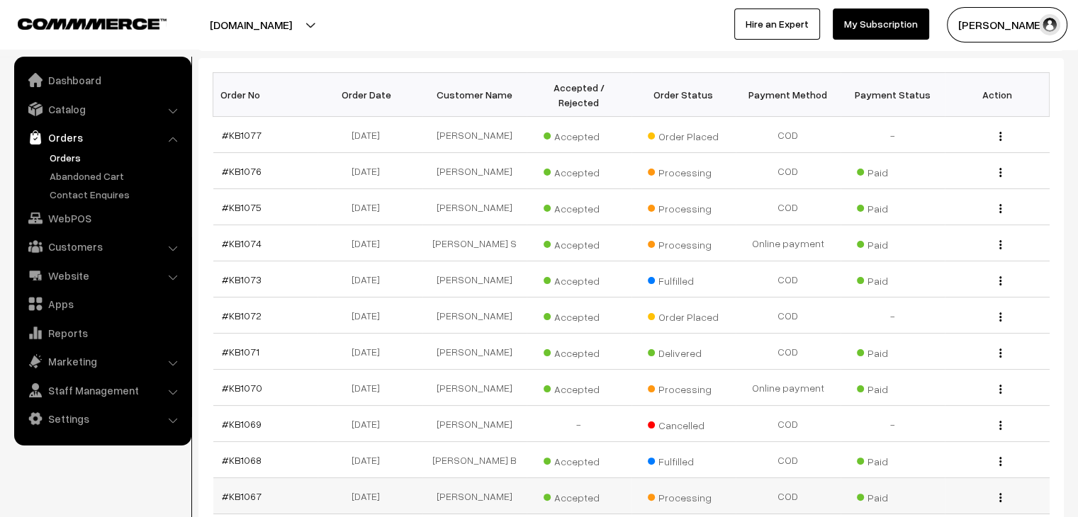
scroll to position [213, 0]
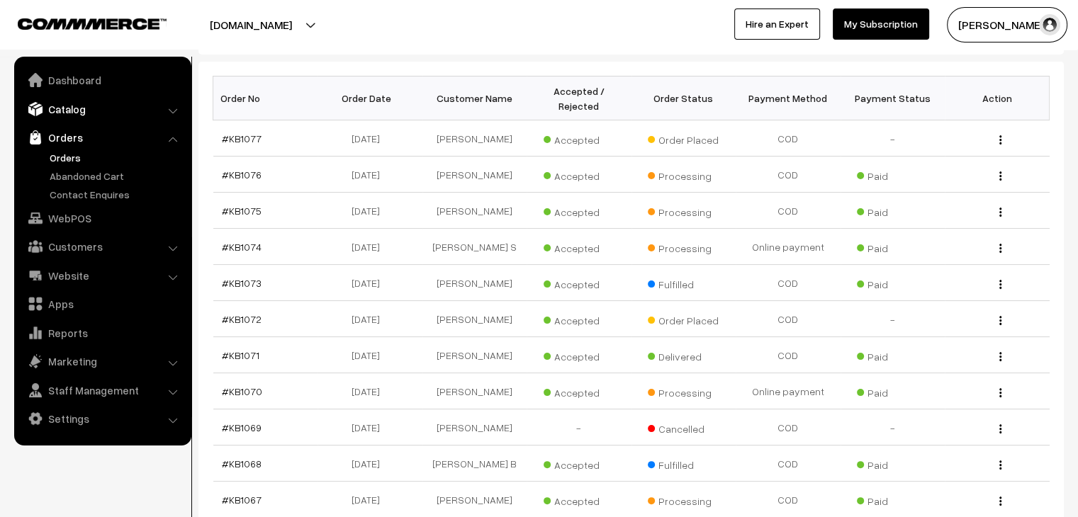
click at [71, 112] on link "Catalog" at bounding box center [102, 109] width 169 height 26
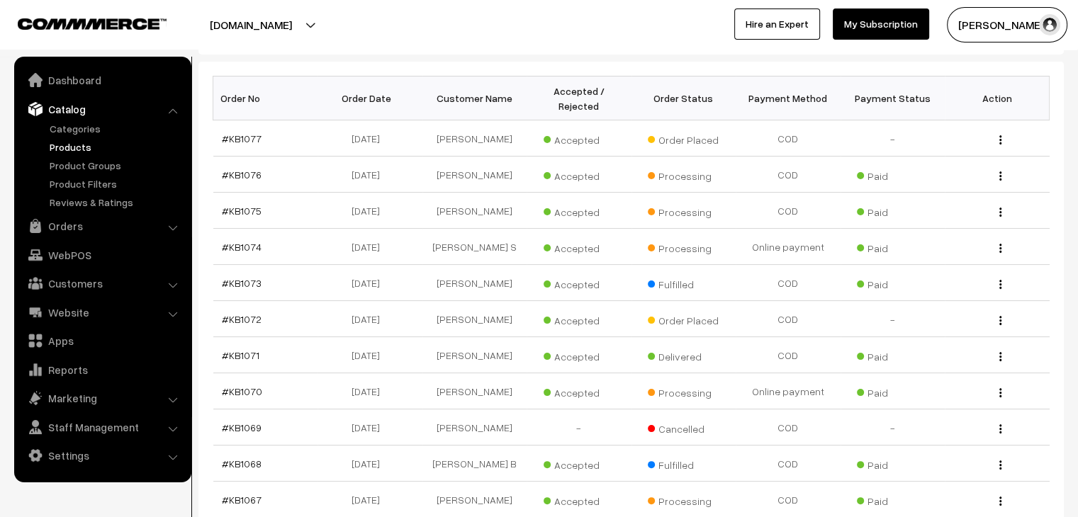
click at [71, 150] on link "Products" at bounding box center [116, 147] width 140 height 15
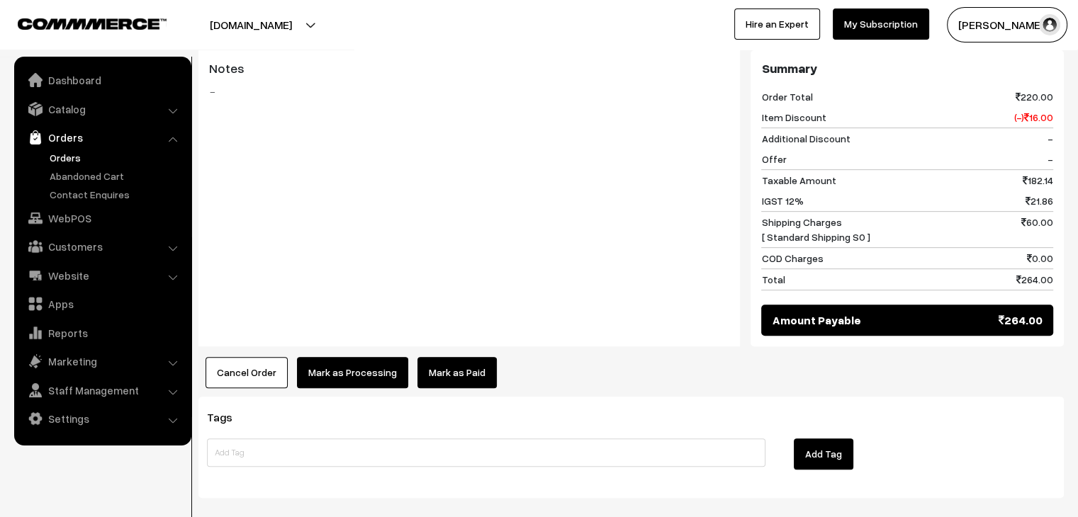
scroll to position [635, 0]
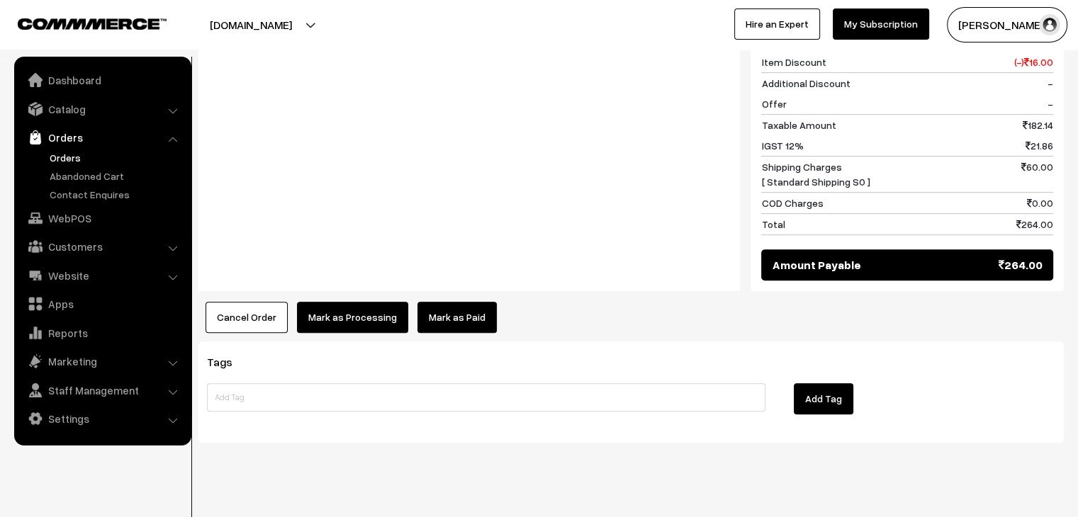
click at [244, 302] on button "Cancel Order" at bounding box center [246, 317] width 82 height 31
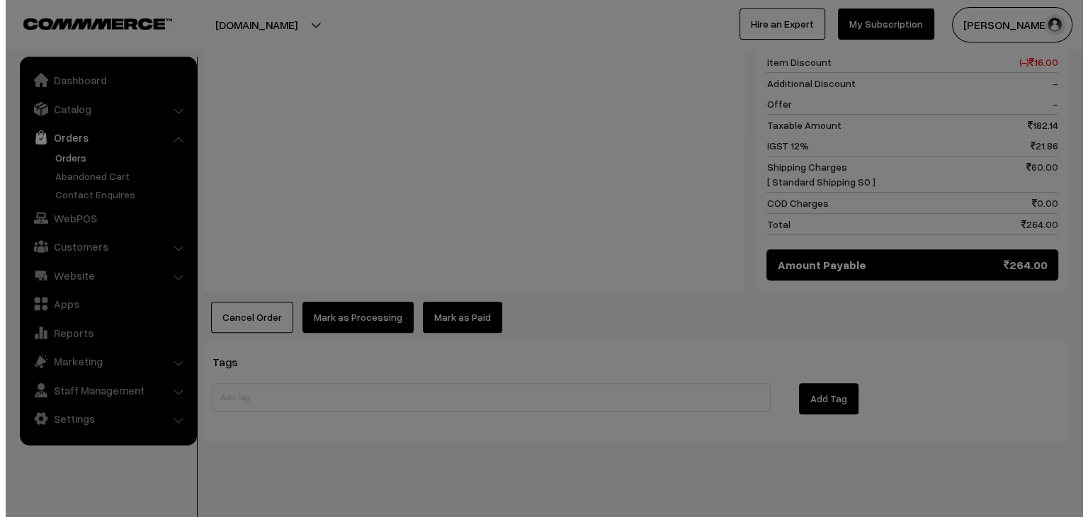
scroll to position [636, 0]
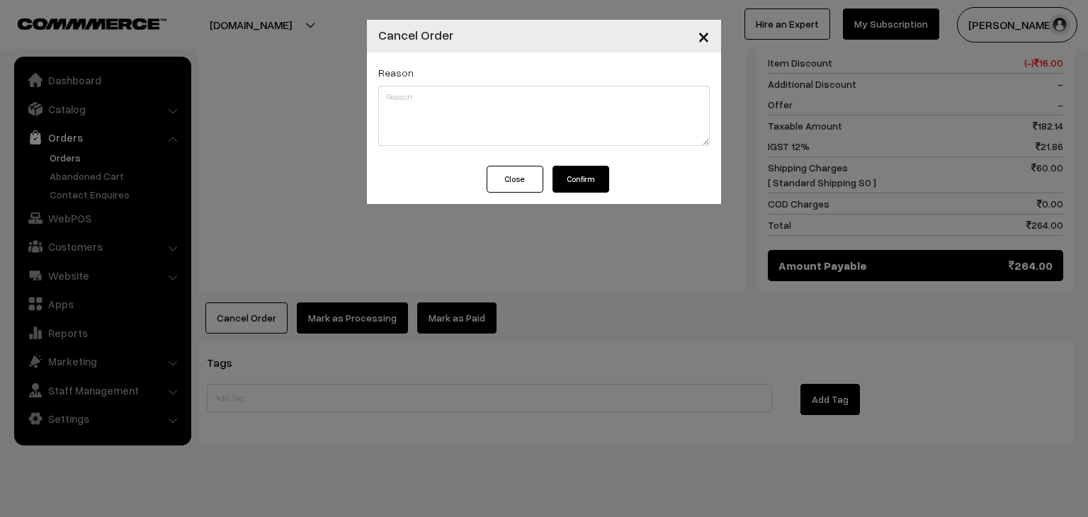
click at [560, 182] on button "Confirm" at bounding box center [581, 179] width 57 height 27
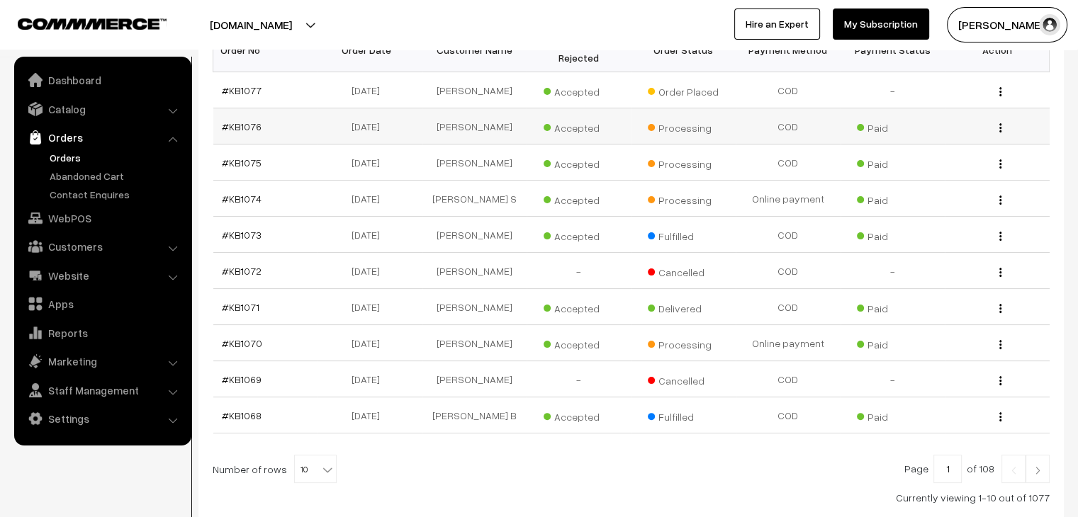
scroll to position [283, 0]
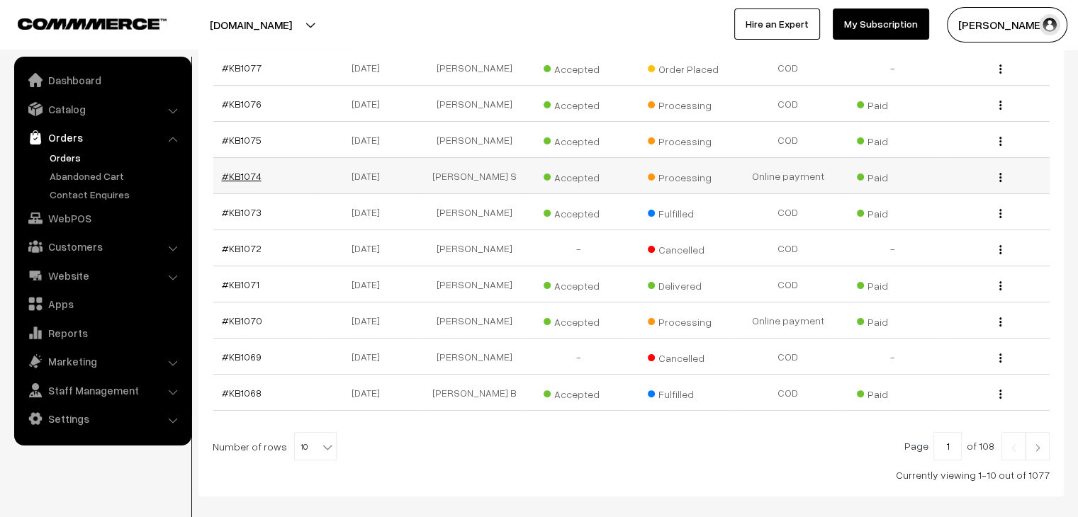
click at [244, 170] on link "#KB1074" at bounding box center [242, 176] width 40 height 12
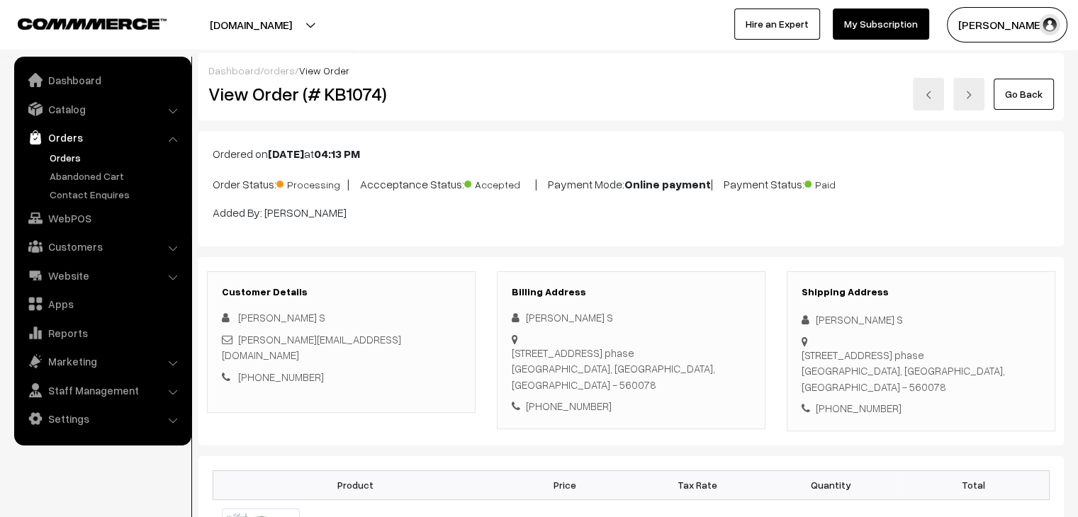
click at [80, 156] on link "Orders" at bounding box center [116, 157] width 140 height 15
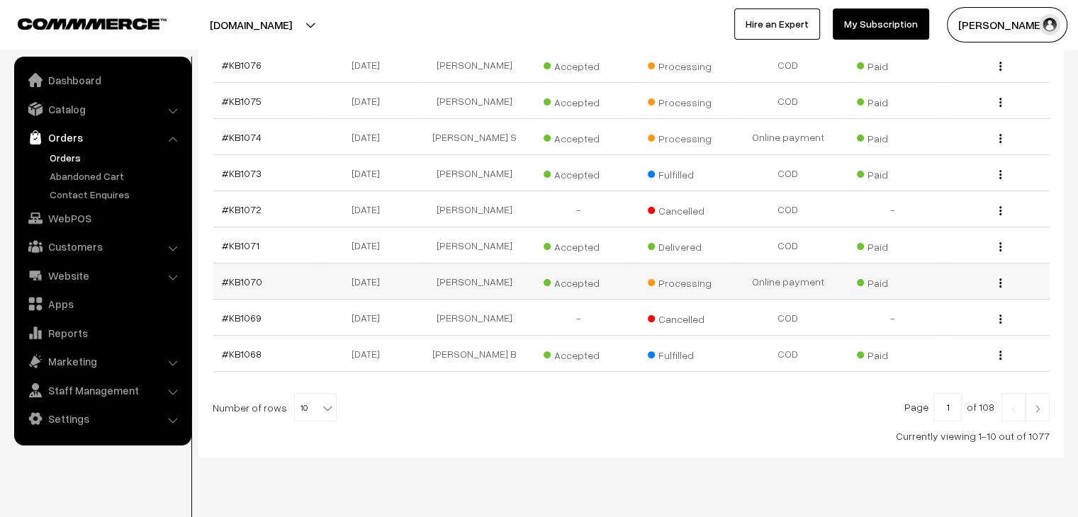
scroll to position [338, 0]
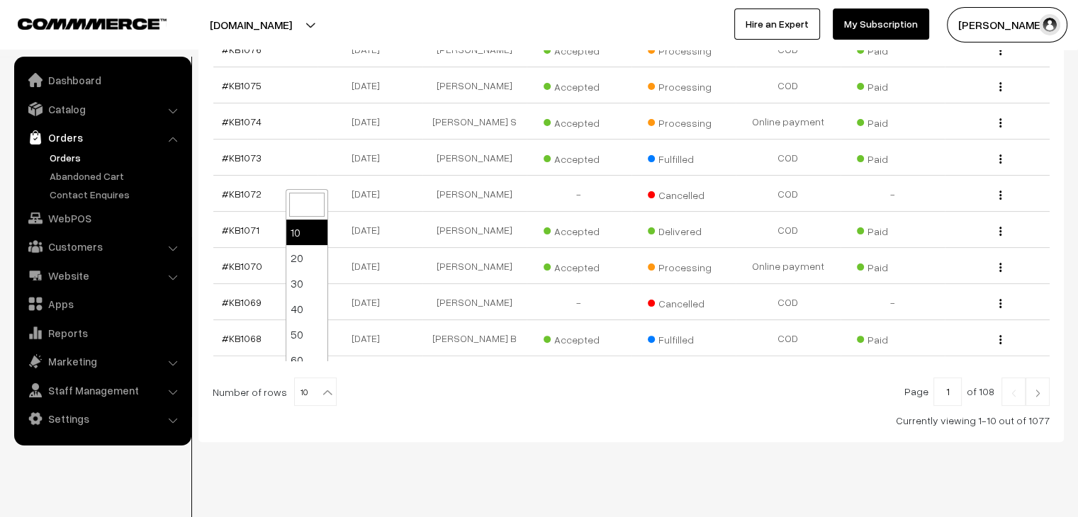
click at [310, 378] on span "10" at bounding box center [315, 392] width 41 height 28
select select "60"
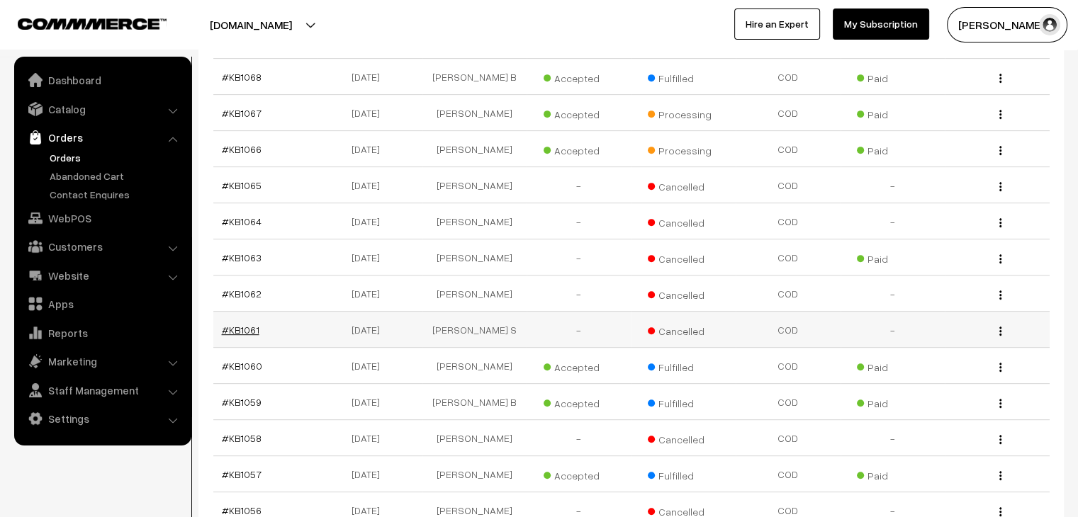
scroll to position [638, 0]
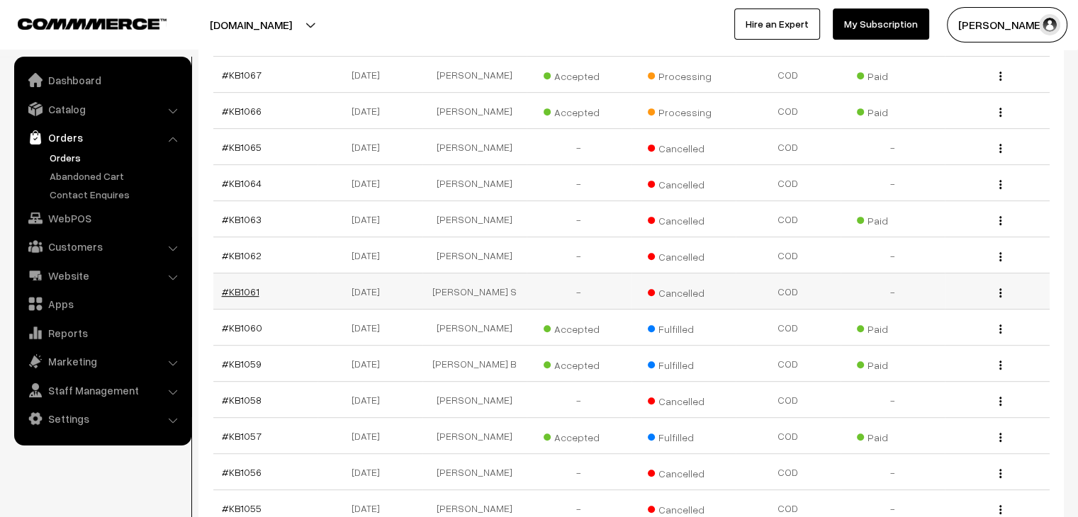
click at [235, 286] on link "#KB1061" at bounding box center [241, 292] width 38 height 12
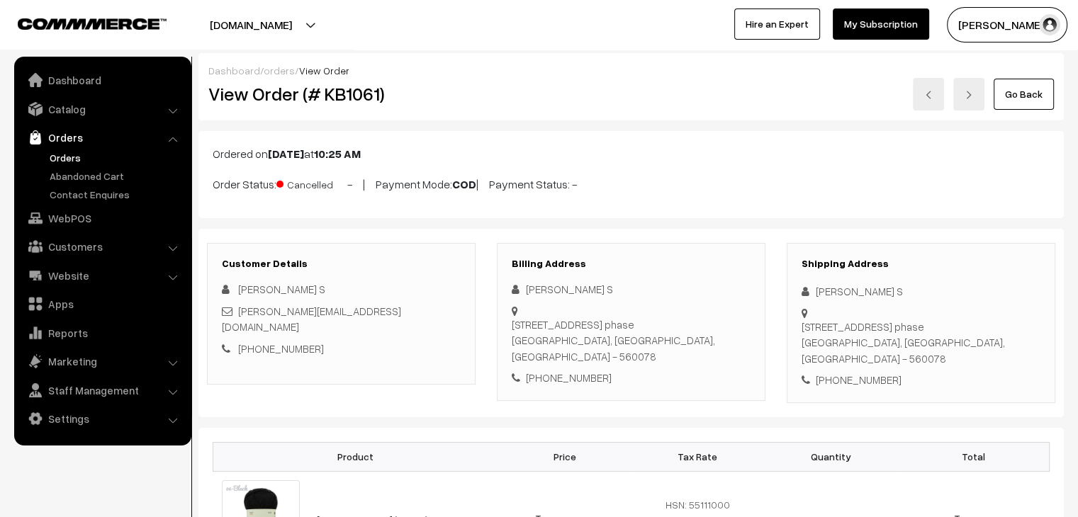
click at [64, 156] on link "Orders" at bounding box center [116, 157] width 140 height 15
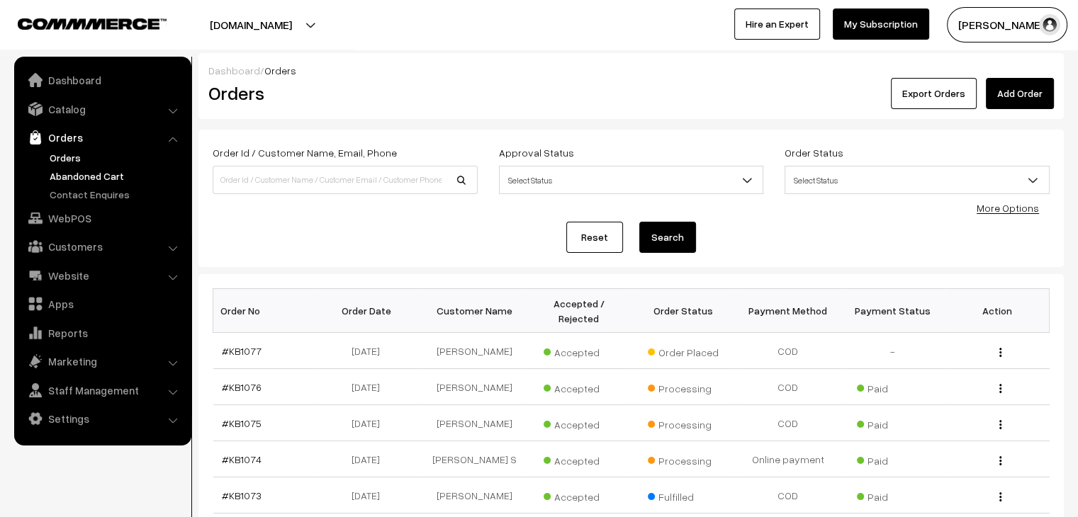
click at [57, 179] on link "Abandoned Cart" at bounding box center [116, 176] width 140 height 15
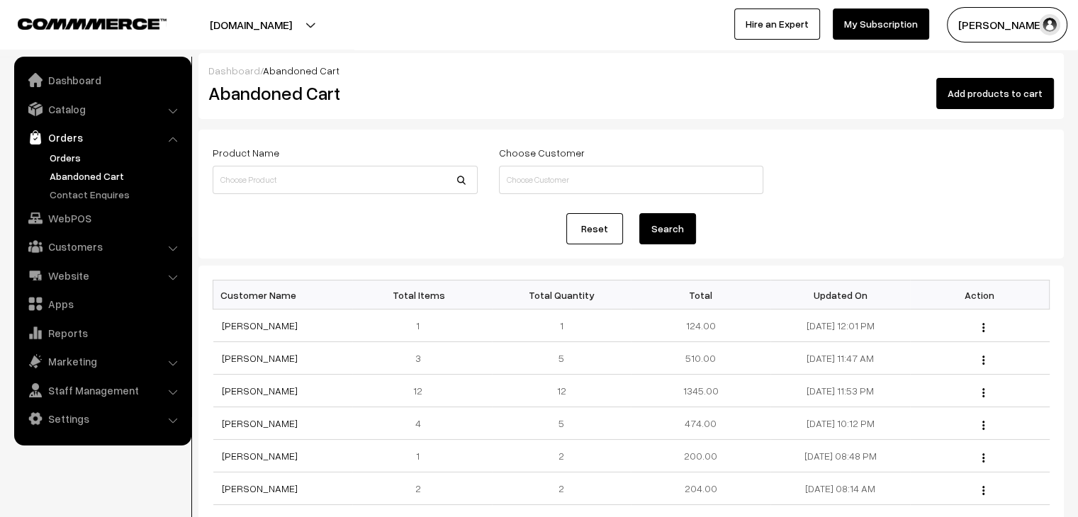
click at [57, 150] on link "Orders" at bounding box center [116, 157] width 140 height 15
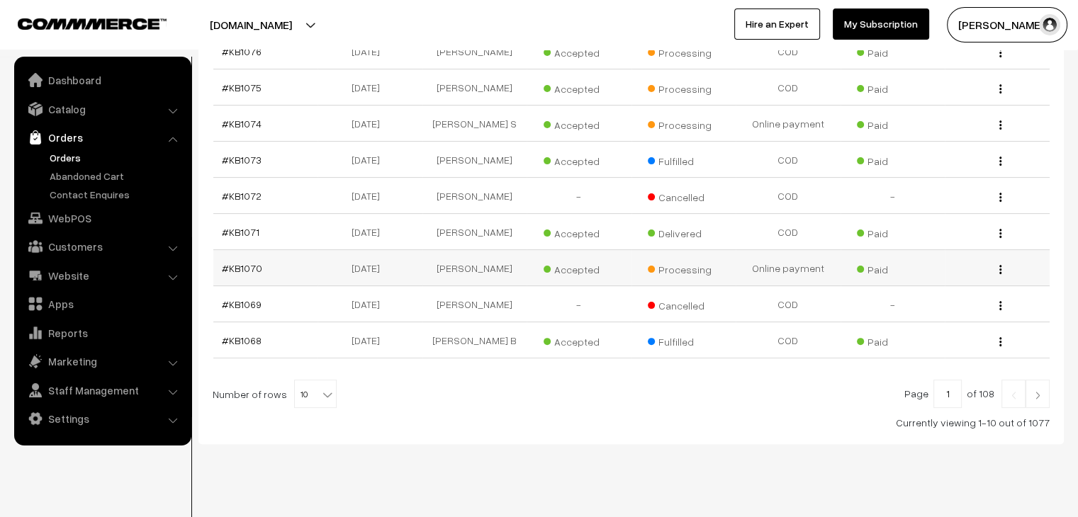
scroll to position [338, 0]
click at [320, 385] on b at bounding box center [327, 392] width 14 height 14
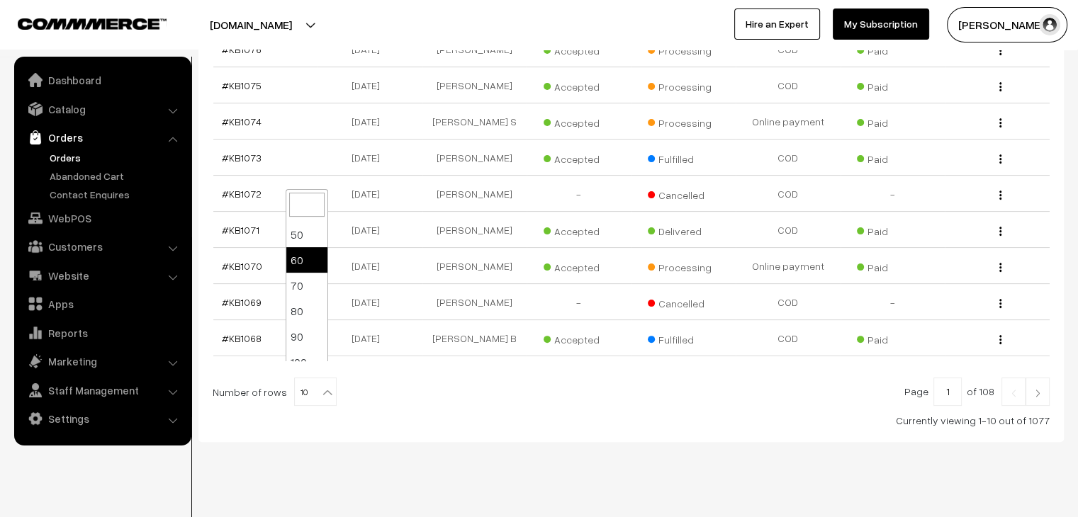
scroll to position [113, 0]
select select "100"
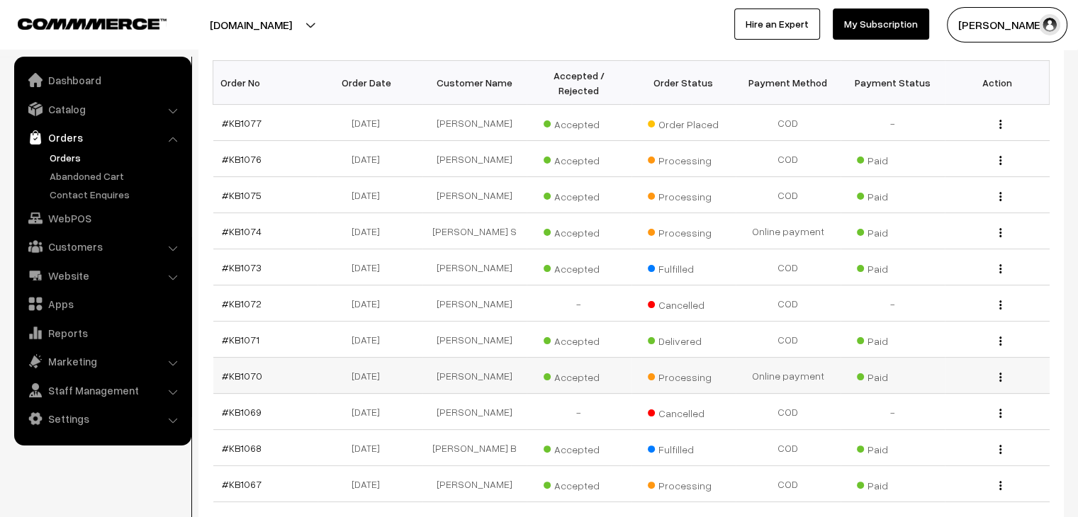
scroll to position [213, 0]
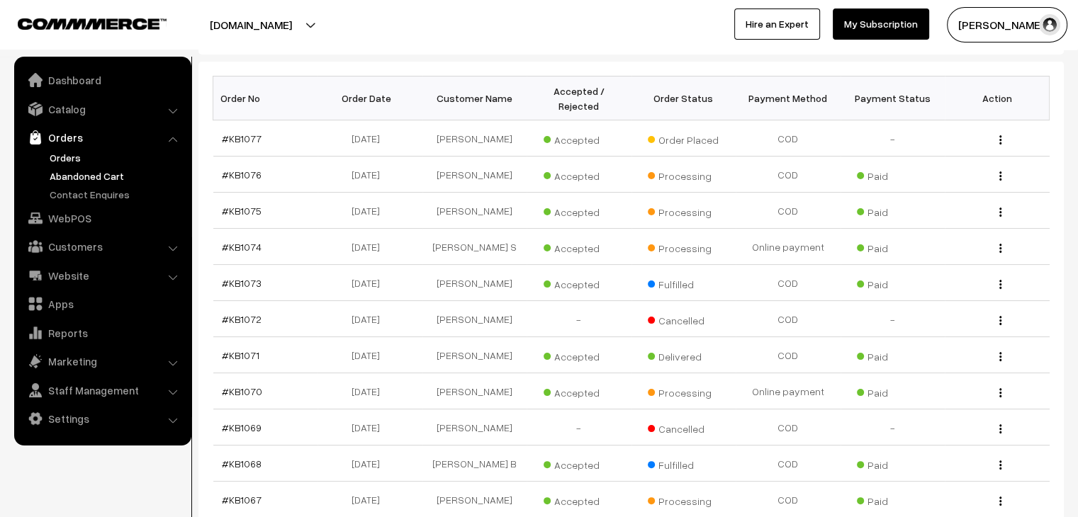
click at [94, 181] on link "Abandoned Cart" at bounding box center [116, 176] width 140 height 15
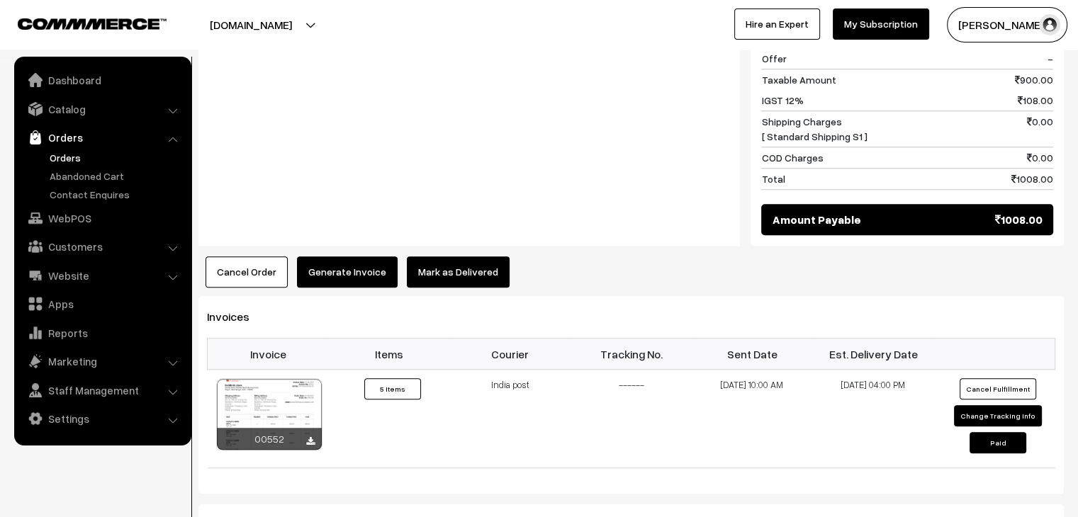
scroll to position [1275, 0]
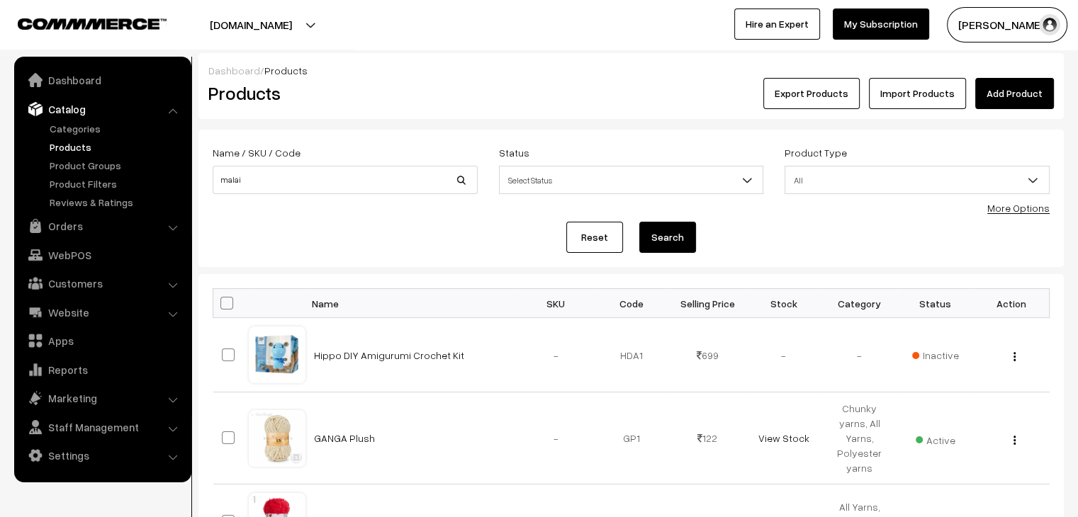
type input "malai"
click at [639, 222] on button "Search" at bounding box center [667, 237] width 57 height 31
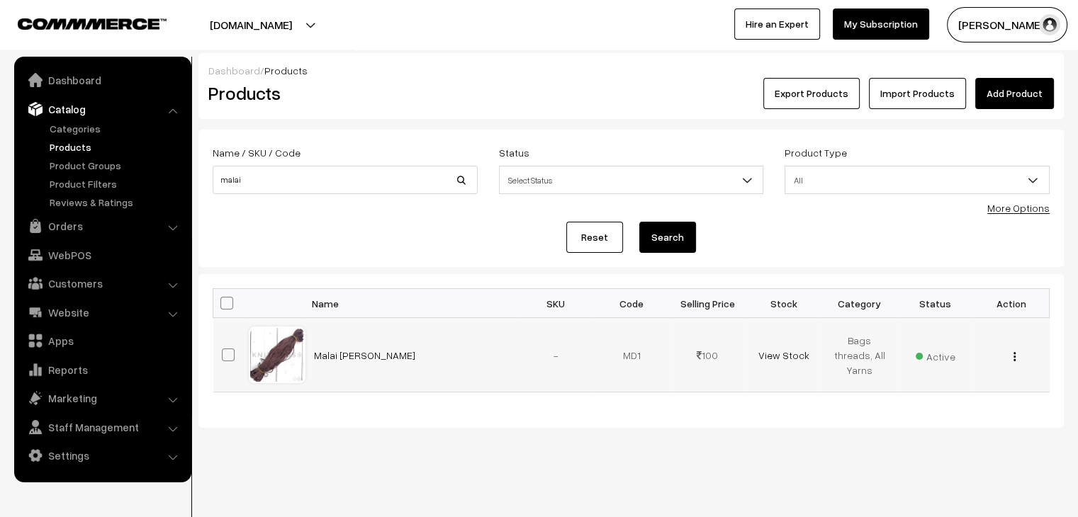
click at [1011, 357] on div "View Edit Delete" at bounding box center [1010, 355] width 59 height 15
click at [1013, 358] on img "button" at bounding box center [1014, 356] width 2 height 9
drag, startPoint x: 969, startPoint y: 395, endPoint x: 927, endPoint y: 388, distance: 43.0
click at [968, 395] on link "Edit" at bounding box center [951, 408] width 120 height 31
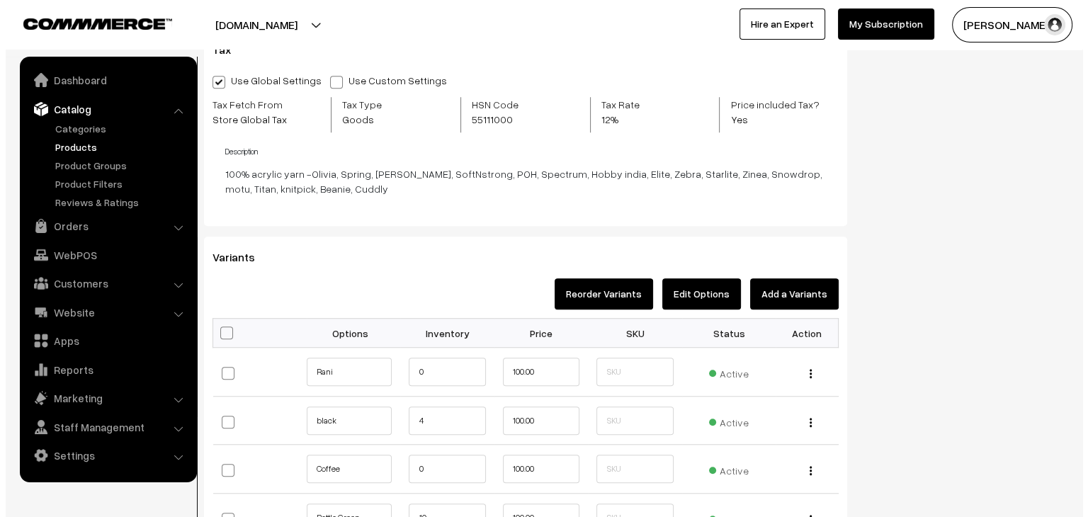
scroll to position [1134, 0]
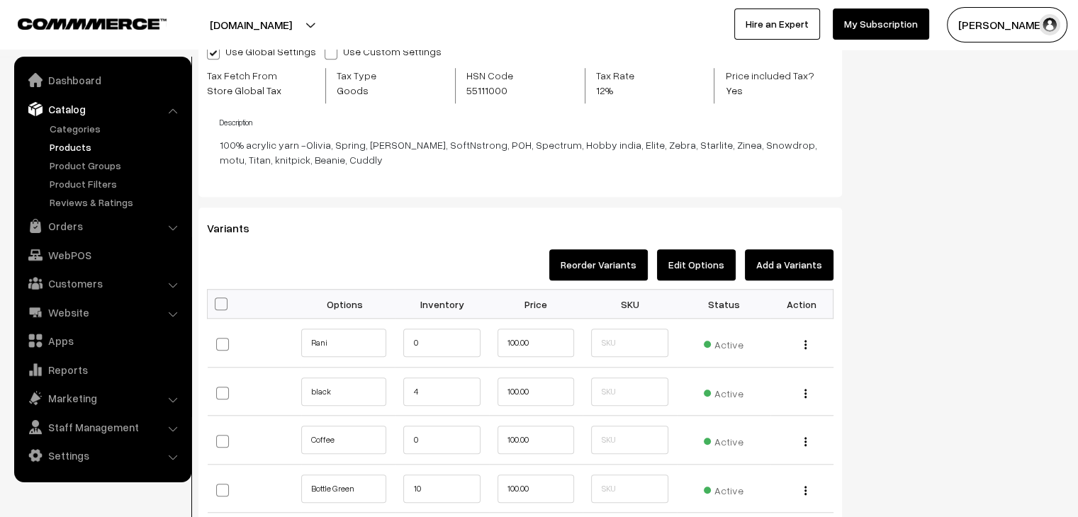
click at [224, 305] on span at bounding box center [221, 304] width 13 height 13
click at [224, 305] on input "checkbox" at bounding box center [219, 302] width 9 height 9
checkbox input "true"
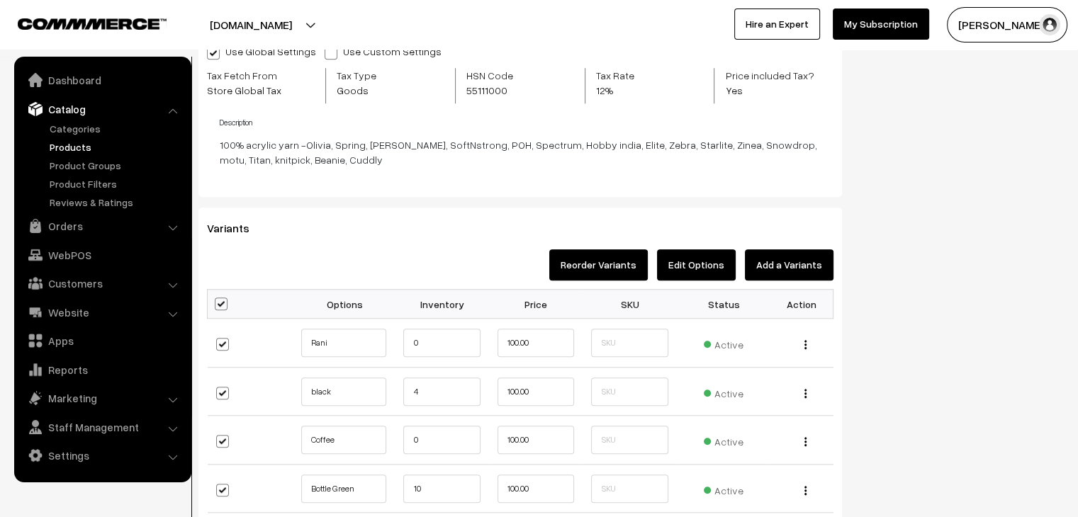
checkbox input "true"
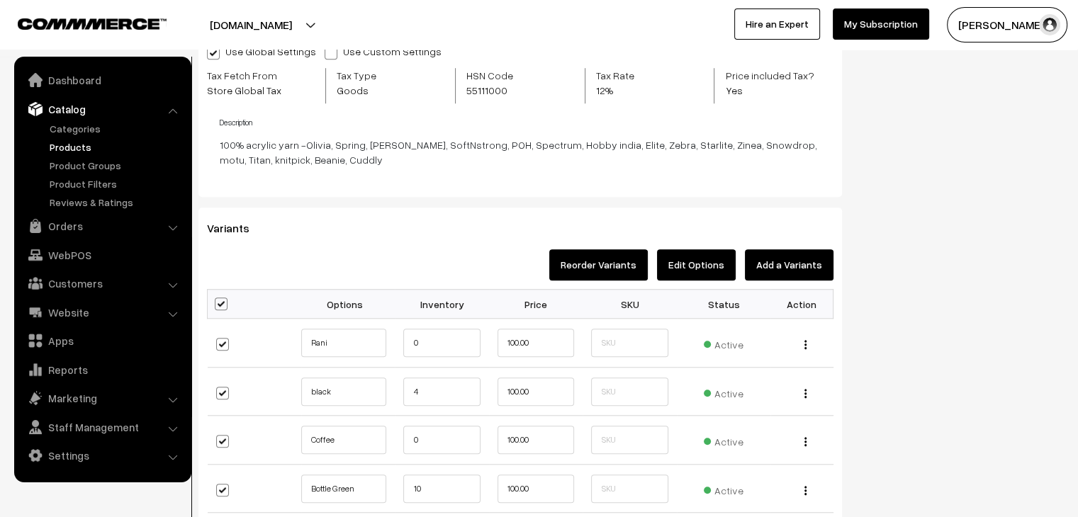
checkbox input "true"
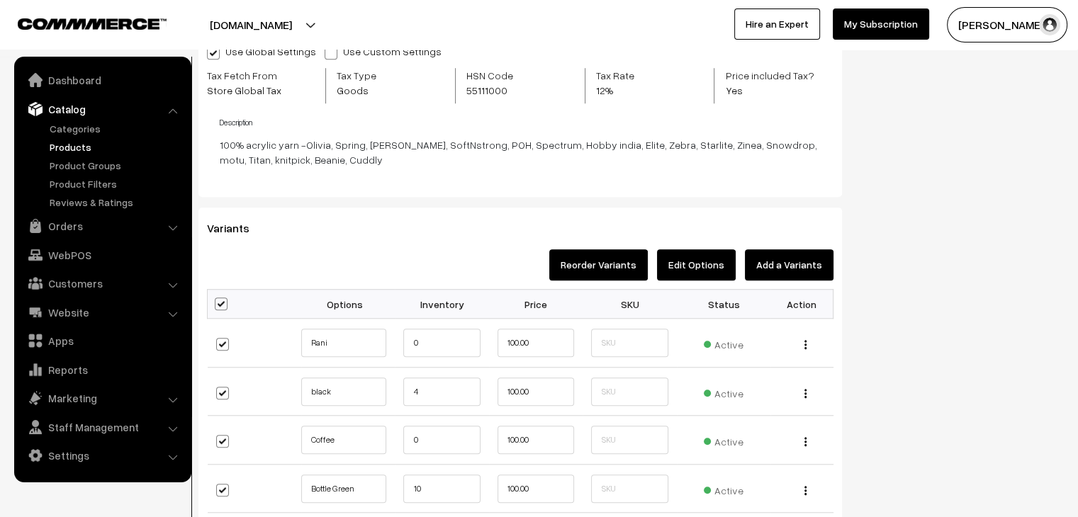
checkbox input "true"
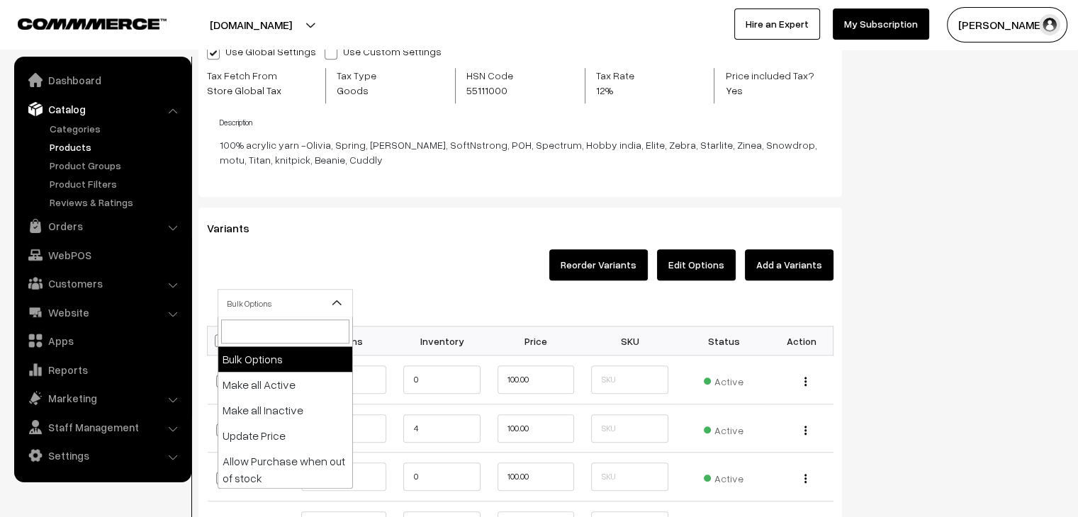
click at [260, 301] on span "Bulk Options" at bounding box center [285, 303] width 134 height 25
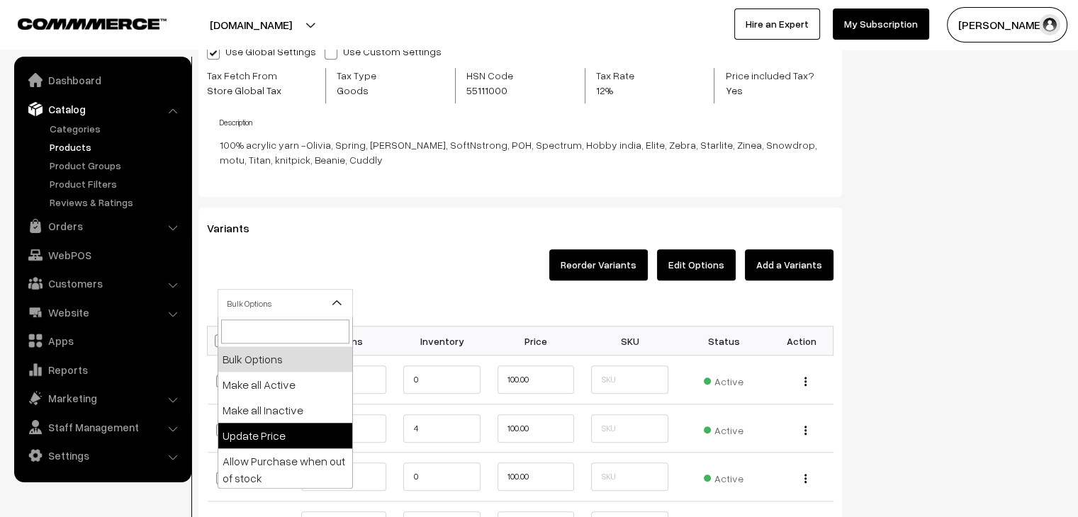
select select "0"
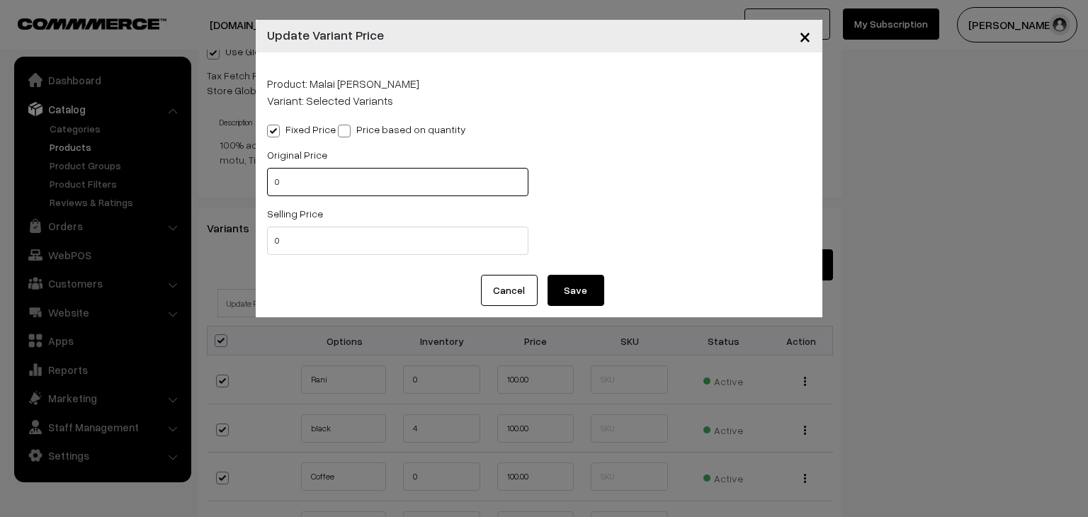
click at [274, 185] on input "0" at bounding box center [397, 182] width 261 height 28
type input "150"
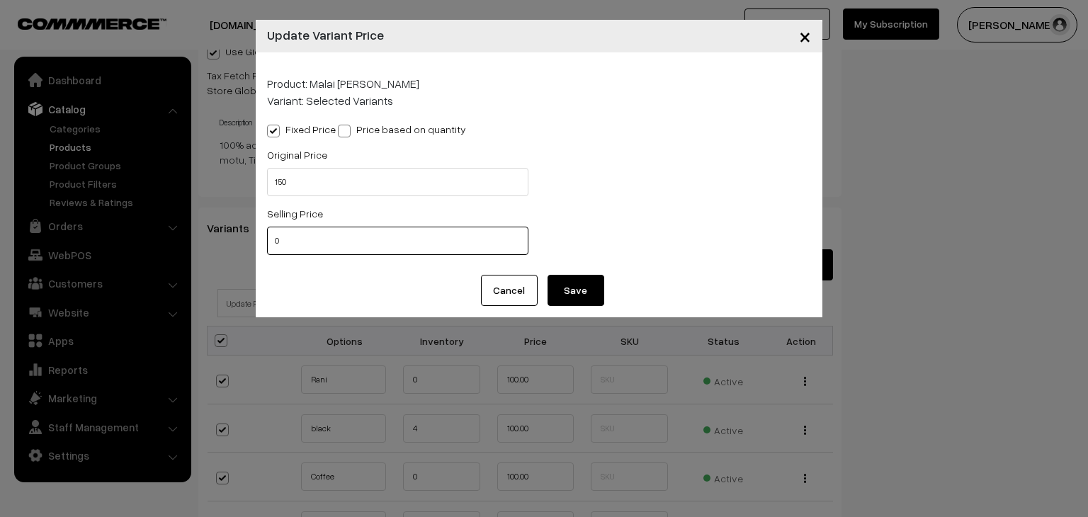
click at [290, 237] on input "0" at bounding box center [397, 241] width 261 height 28
type input "90"
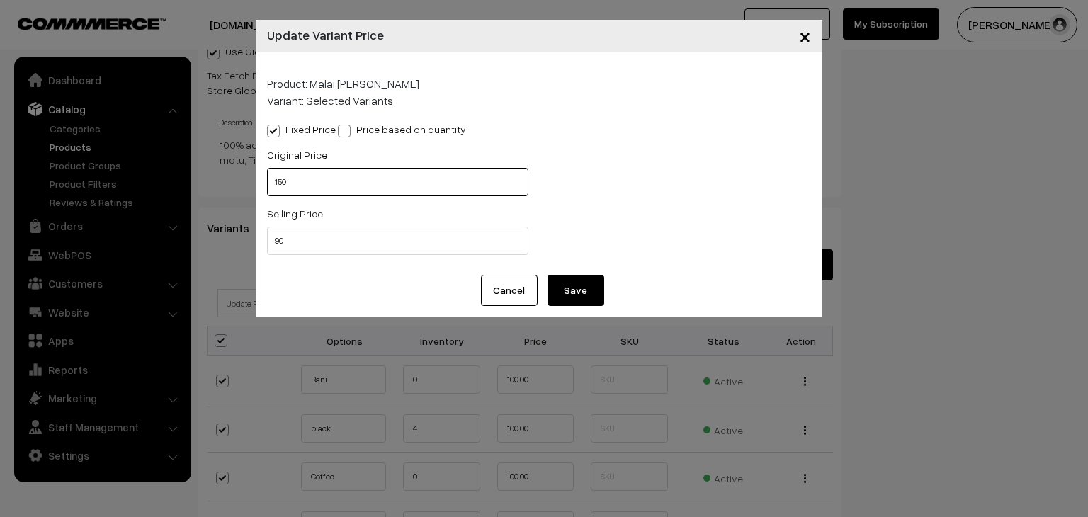
click at [281, 185] on input "150" at bounding box center [397, 182] width 261 height 28
type input "120"
click at [569, 288] on button "Save" at bounding box center [576, 290] width 57 height 31
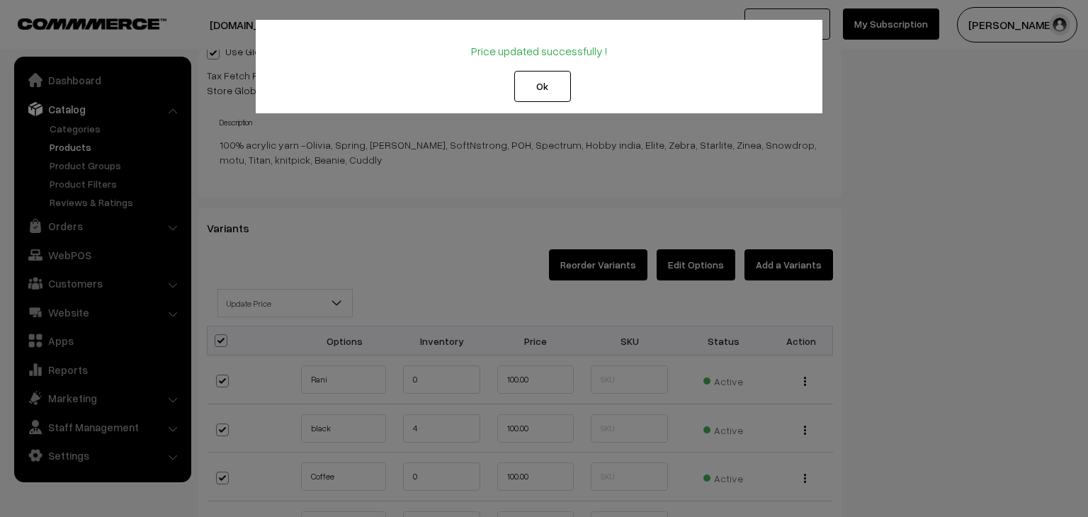
click at [538, 87] on button "Ok" at bounding box center [542, 86] width 57 height 31
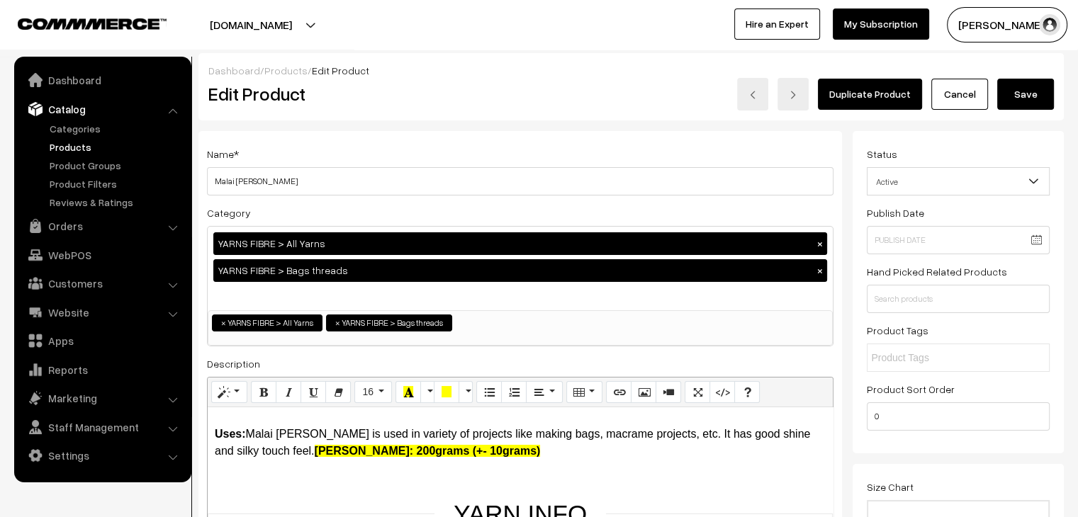
drag, startPoint x: 1043, startPoint y: 92, endPoint x: 1034, endPoint y: 94, distance: 8.6
click at [1043, 94] on button "Save" at bounding box center [1025, 94] width 57 height 31
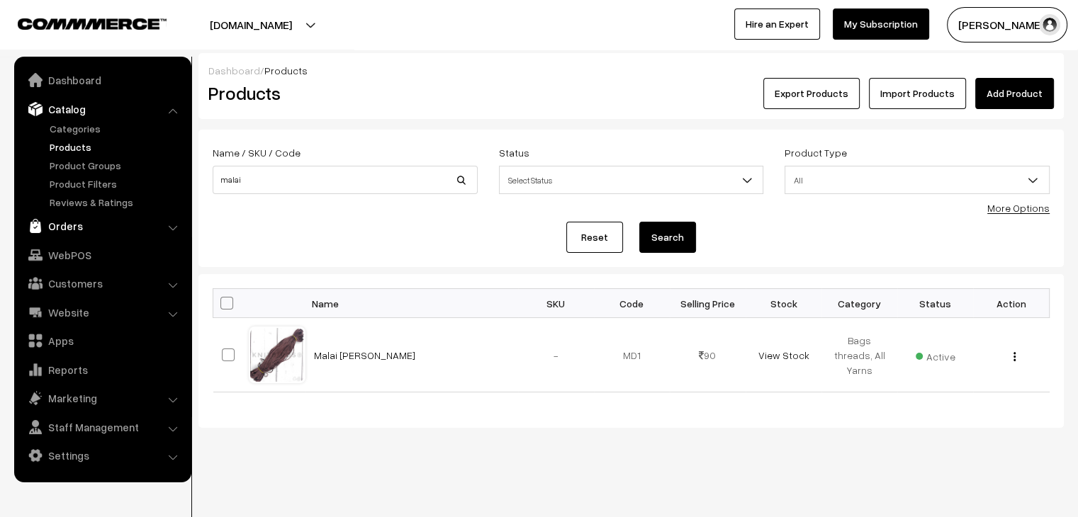
click at [71, 230] on link "Orders" at bounding box center [102, 226] width 169 height 26
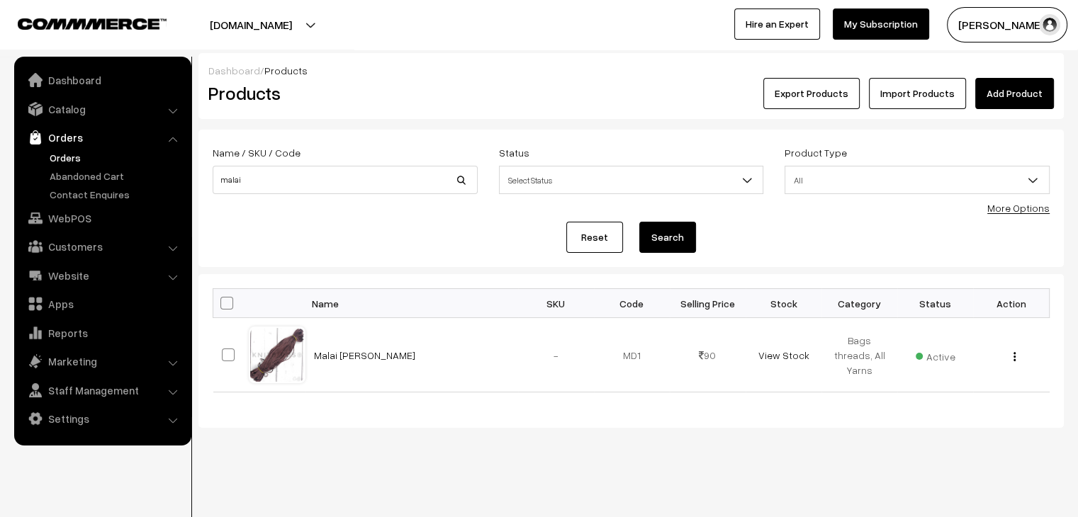
click at [72, 158] on link "Orders" at bounding box center [116, 157] width 140 height 15
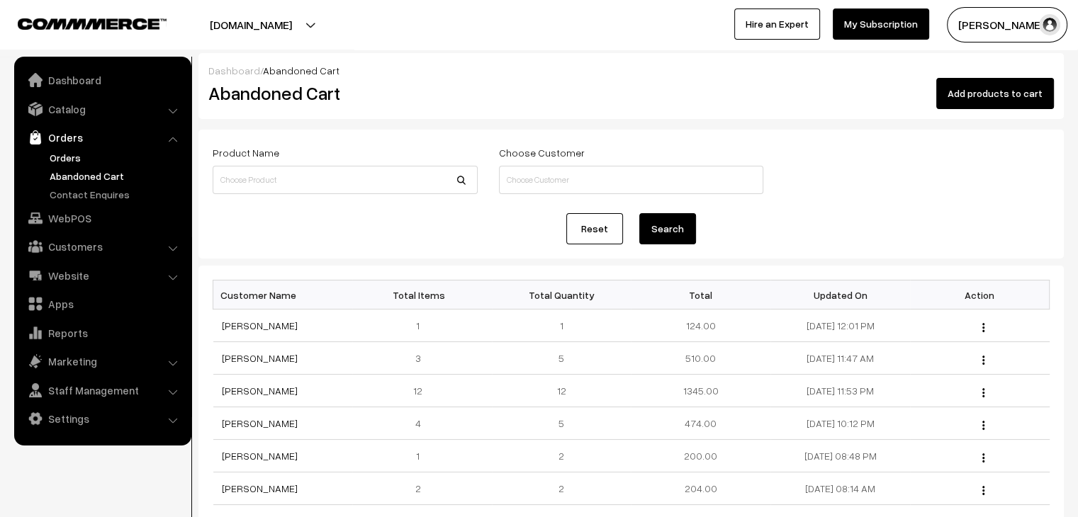
click at [74, 156] on link "Orders" at bounding box center [116, 157] width 140 height 15
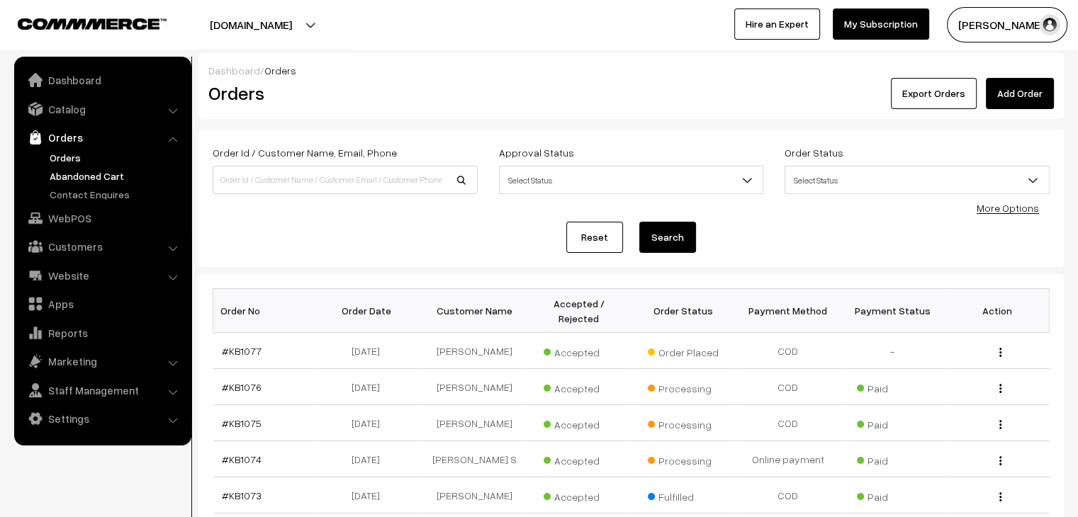
click at [121, 176] on link "Abandoned Cart" at bounding box center [116, 176] width 140 height 15
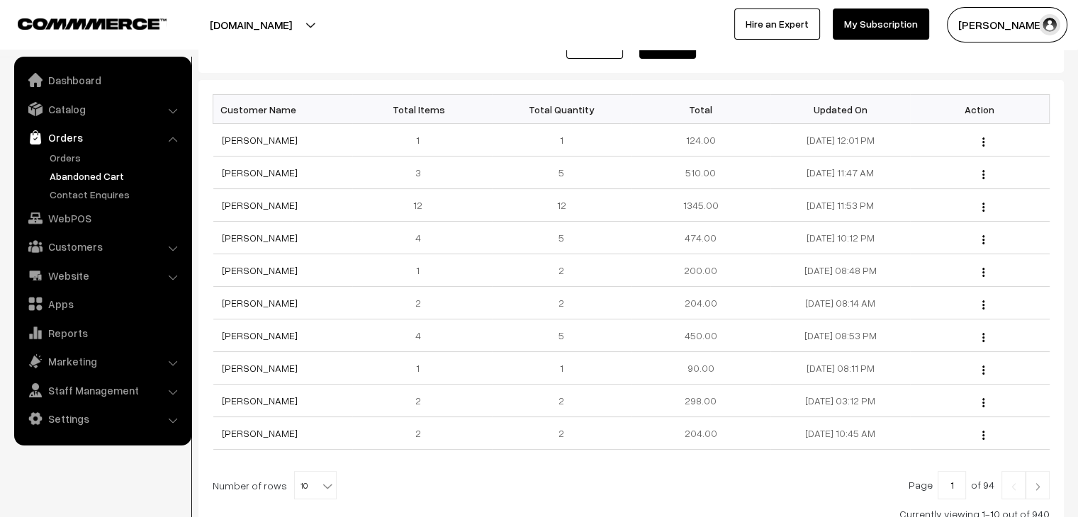
scroll to position [213, 0]
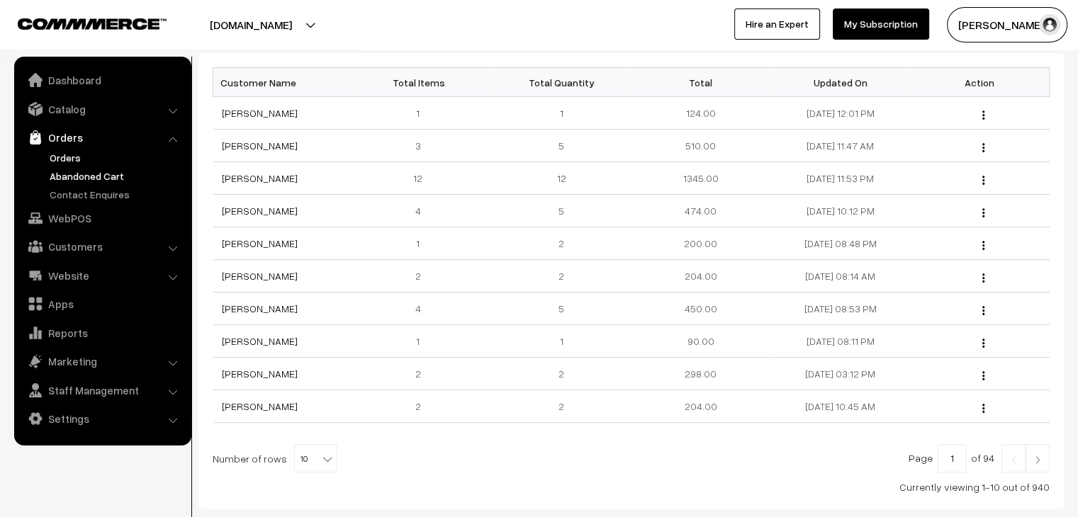
click at [63, 160] on link "Orders" at bounding box center [116, 157] width 140 height 15
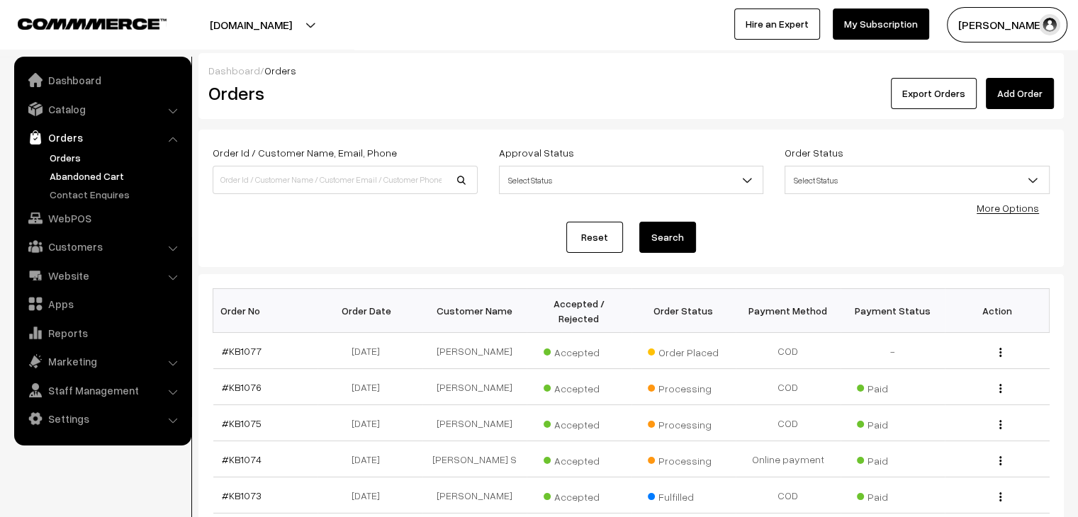
click at [95, 179] on link "Abandoned Cart" at bounding box center [116, 176] width 140 height 15
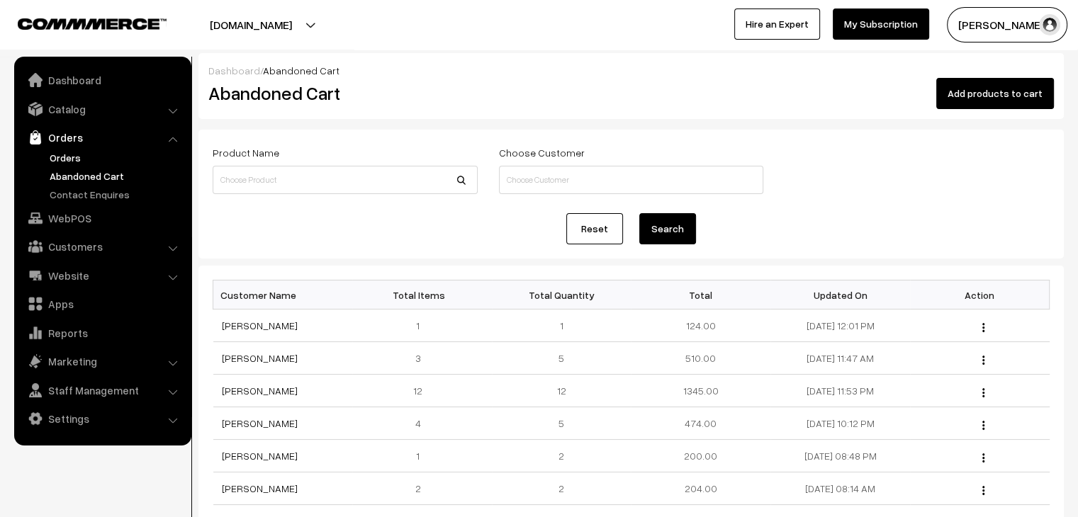
click at [73, 159] on link "Orders" at bounding box center [116, 157] width 140 height 15
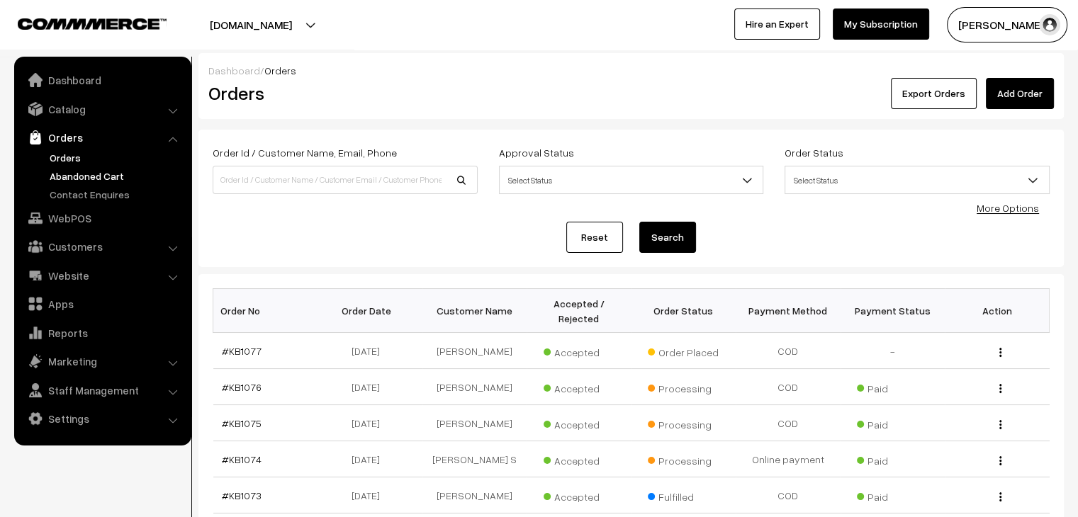
click at [113, 176] on link "Abandoned Cart" at bounding box center [116, 176] width 140 height 15
click at [84, 175] on link "Abandoned Cart" at bounding box center [116, 176] width 140 height 15
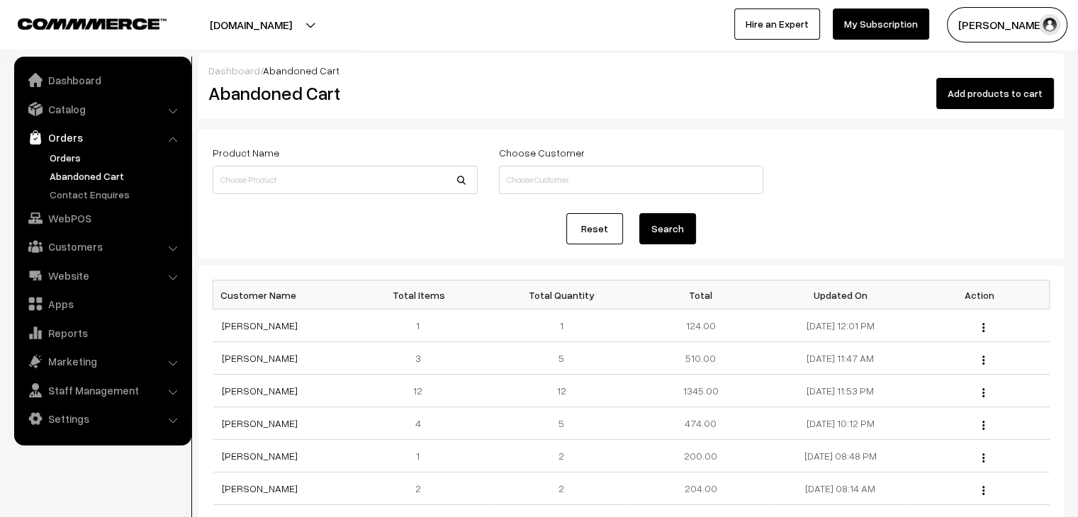
click at [72, 157] on link "Orders" at bounding box center [116, 157] width 140 height 15
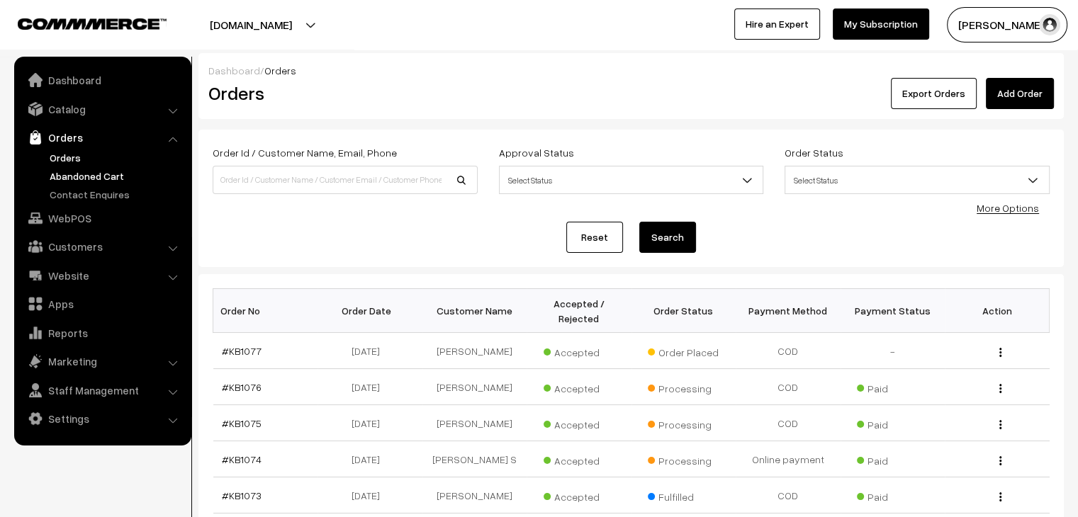
click at [94, 178] on link "Abandoned Cart" at bounding box center [116, 176] width 140 height 15
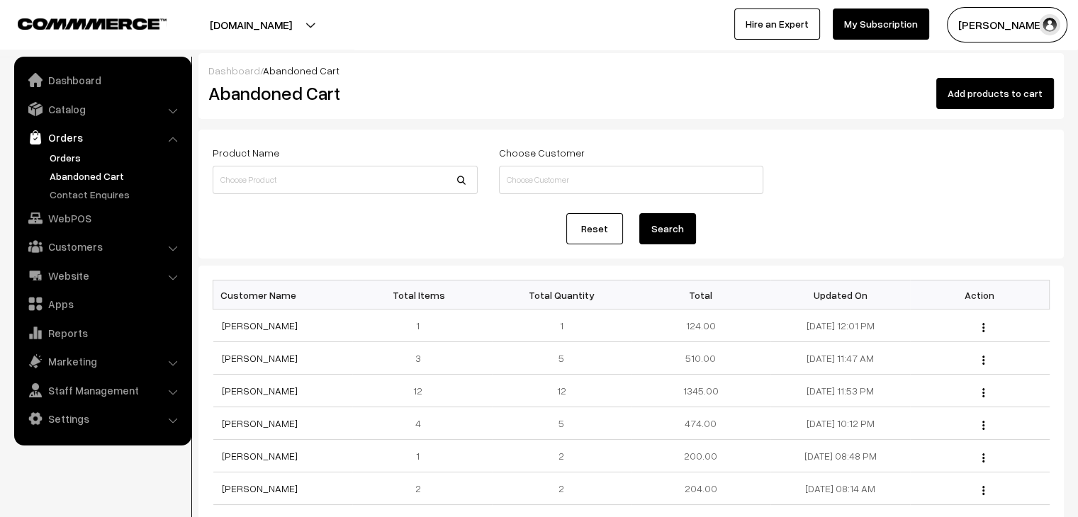
click at [84, 157] on link "Orders" at bounding box center [116, 157] width 140 height 15
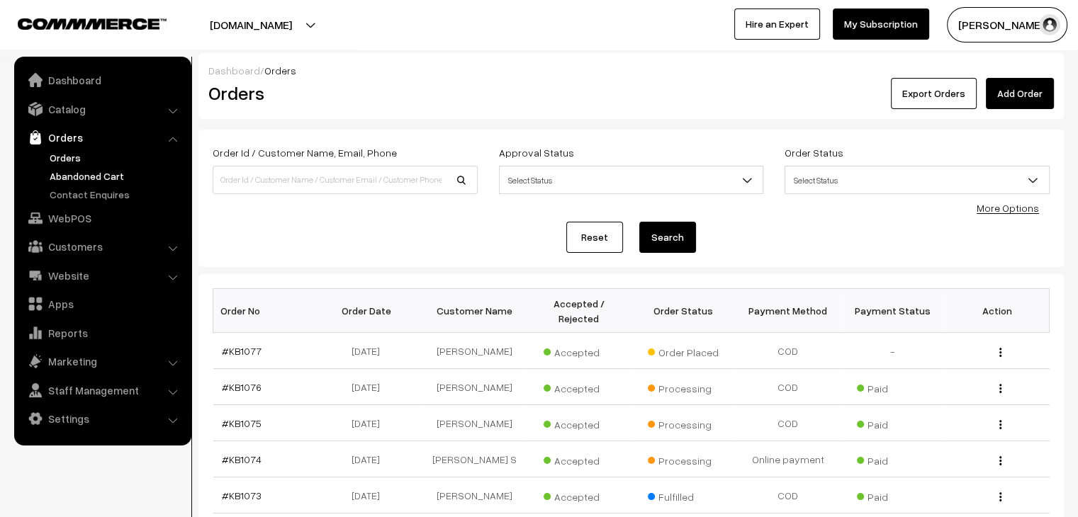
click at [90, 174] on link "Abandoned Cart" at bounding box center [116, 176] width 140 height 15
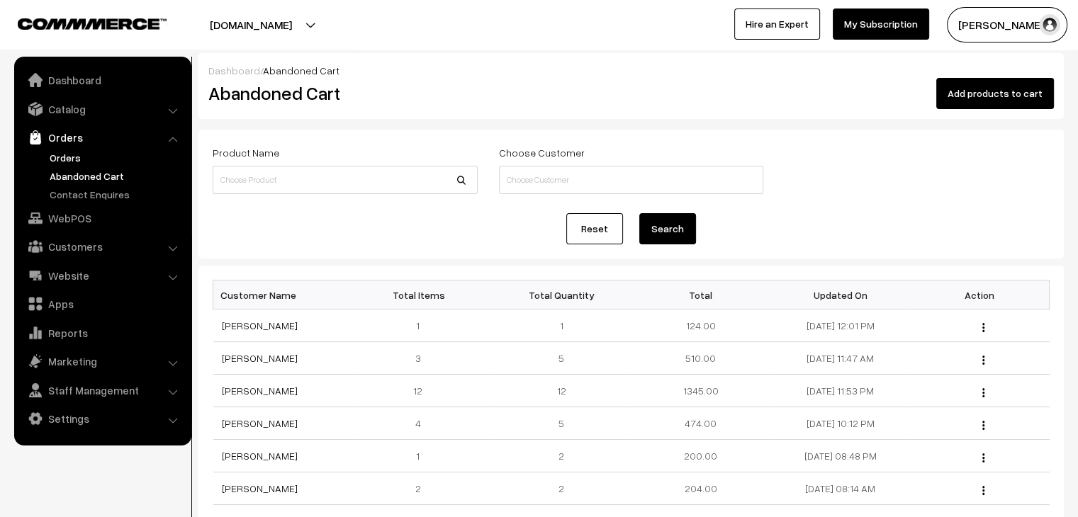
click at [74, 151] on link "Orders" at bounding box center [116, 157] width 140 height 15
click at [66, 162] on link "Orders" at bounding box center [116, 157] width 140 height 15
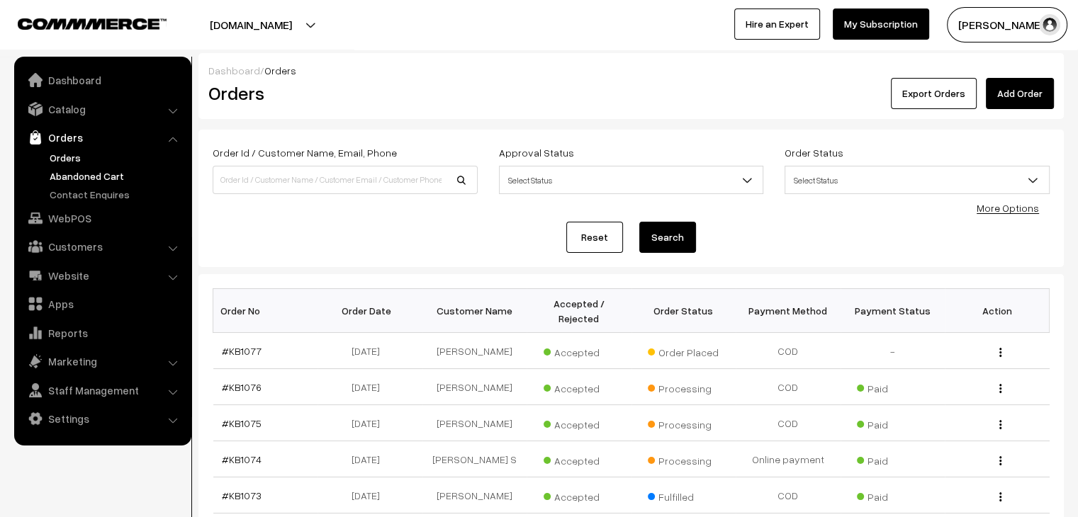
click at [91, 169] on link "Abandoned Cart" at bounding box center [116, 176] width 140 height 15
click at [108, 176] on link "Abandoned Cart" at bounding box center [116, 176] width 140 height 15
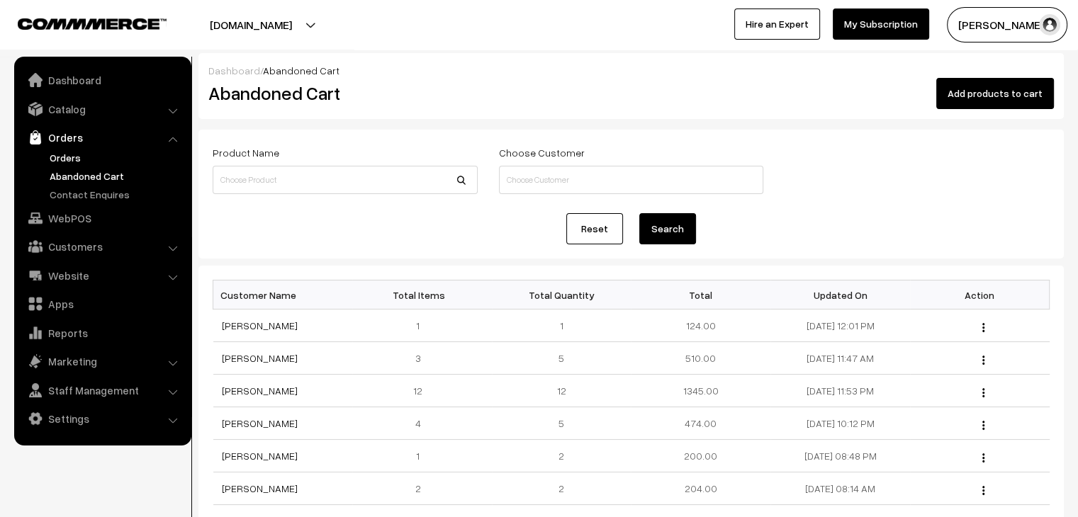
click at [63, 151] on link "Orders" at bounding box center [116, 157] width 140 height 15
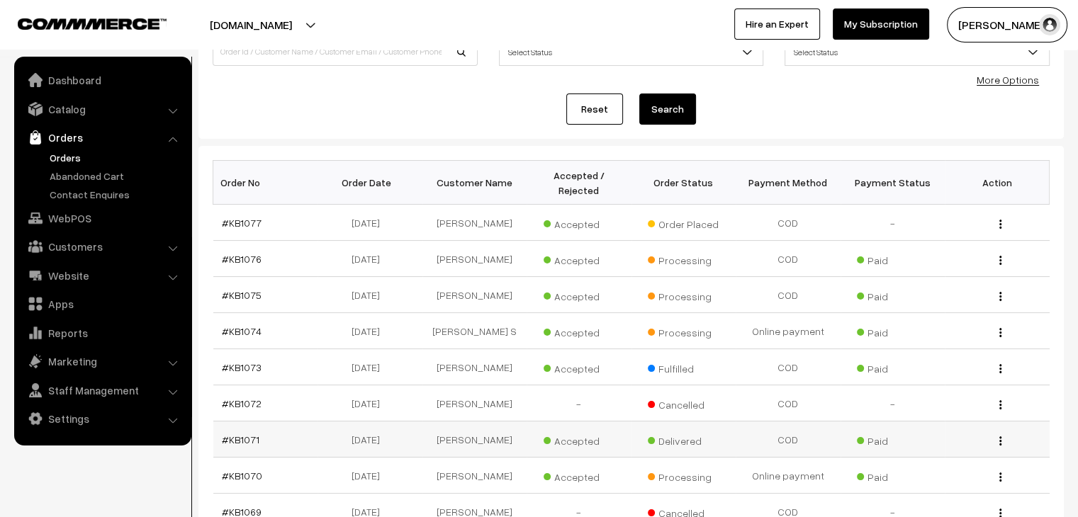
scroll to position [125, 0]
